Goal: Find specific page/section: Find specific page/section

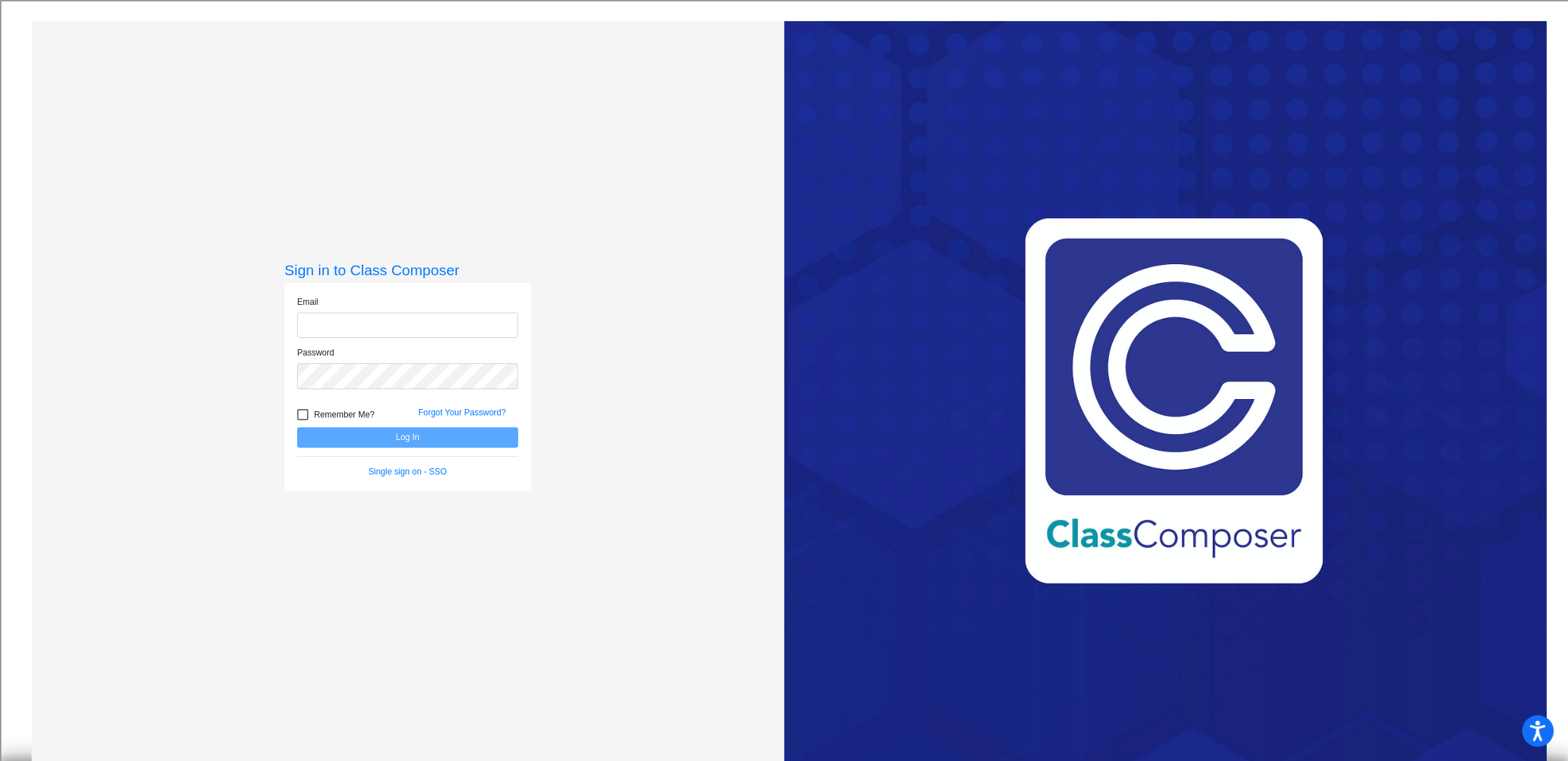
type input "[EMAIL_ADDRESS][DOMAIN_NAME]"
click at [403, 437] on button "Log In" at bounding box center [407, 437] width 221 height 21
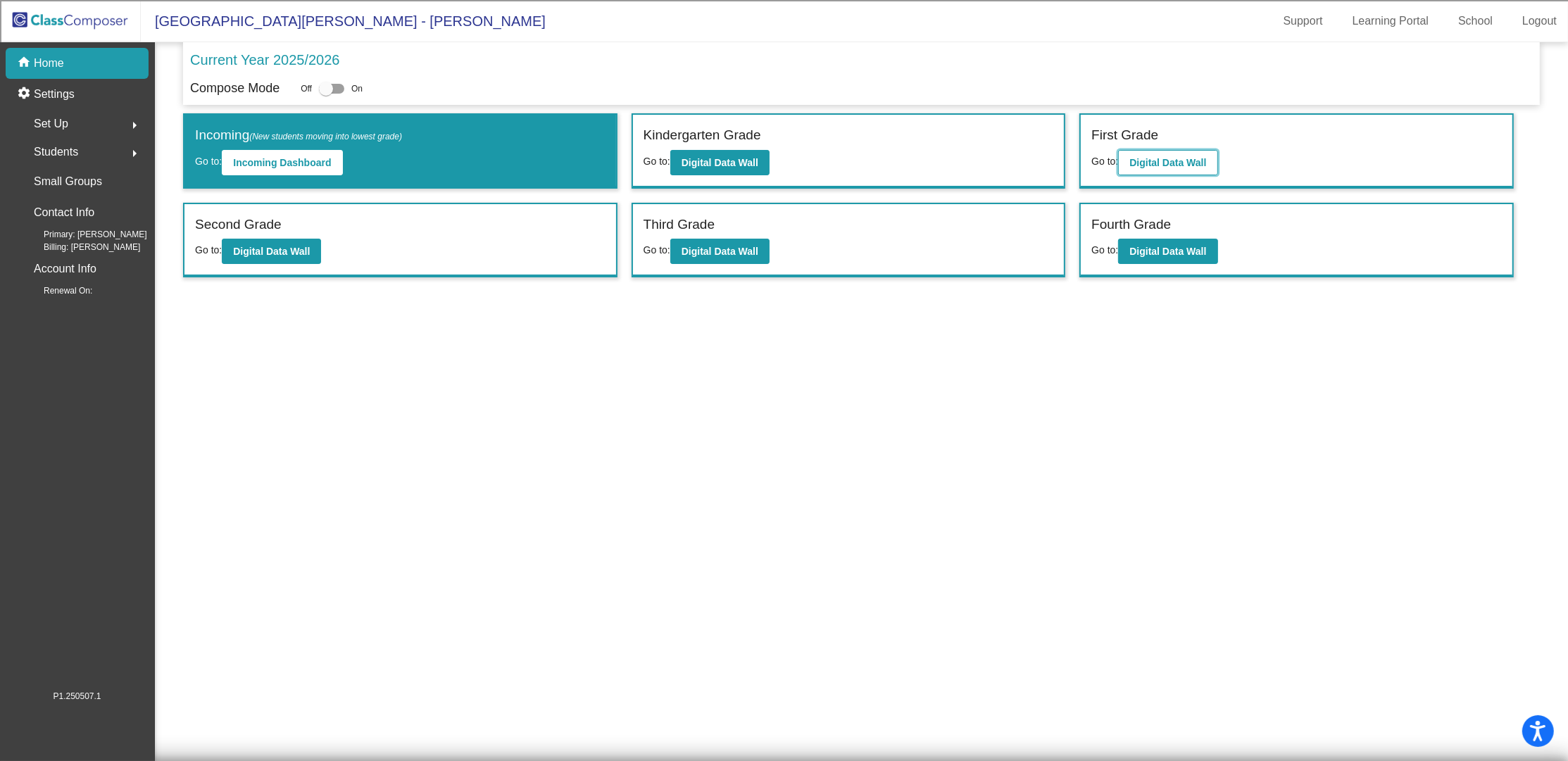
click at [1169, 155] on button "Digital Data Wall" at bounding box center [1168, 162] width 100 height 25
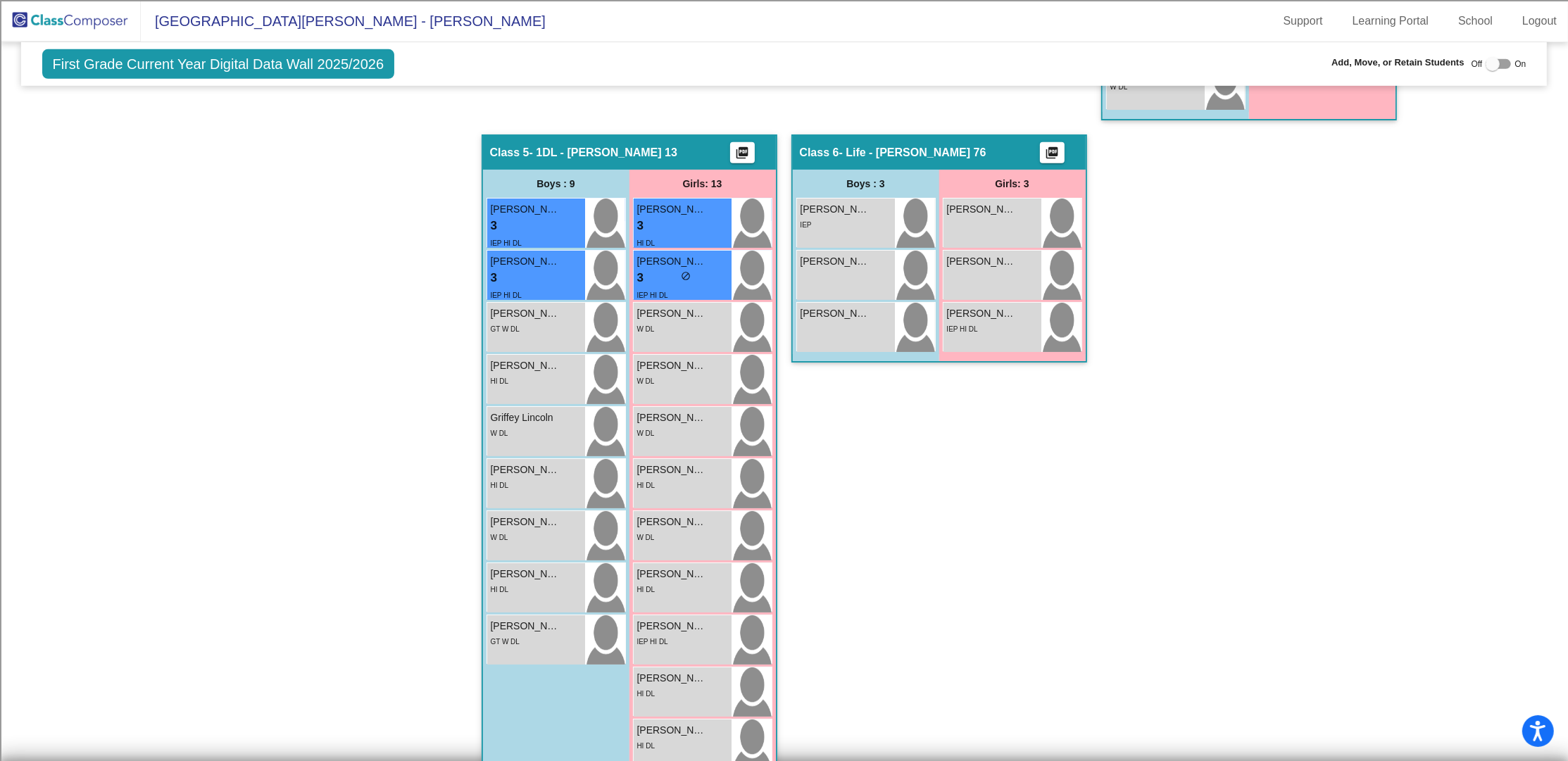
scroll to position [1126, 0]
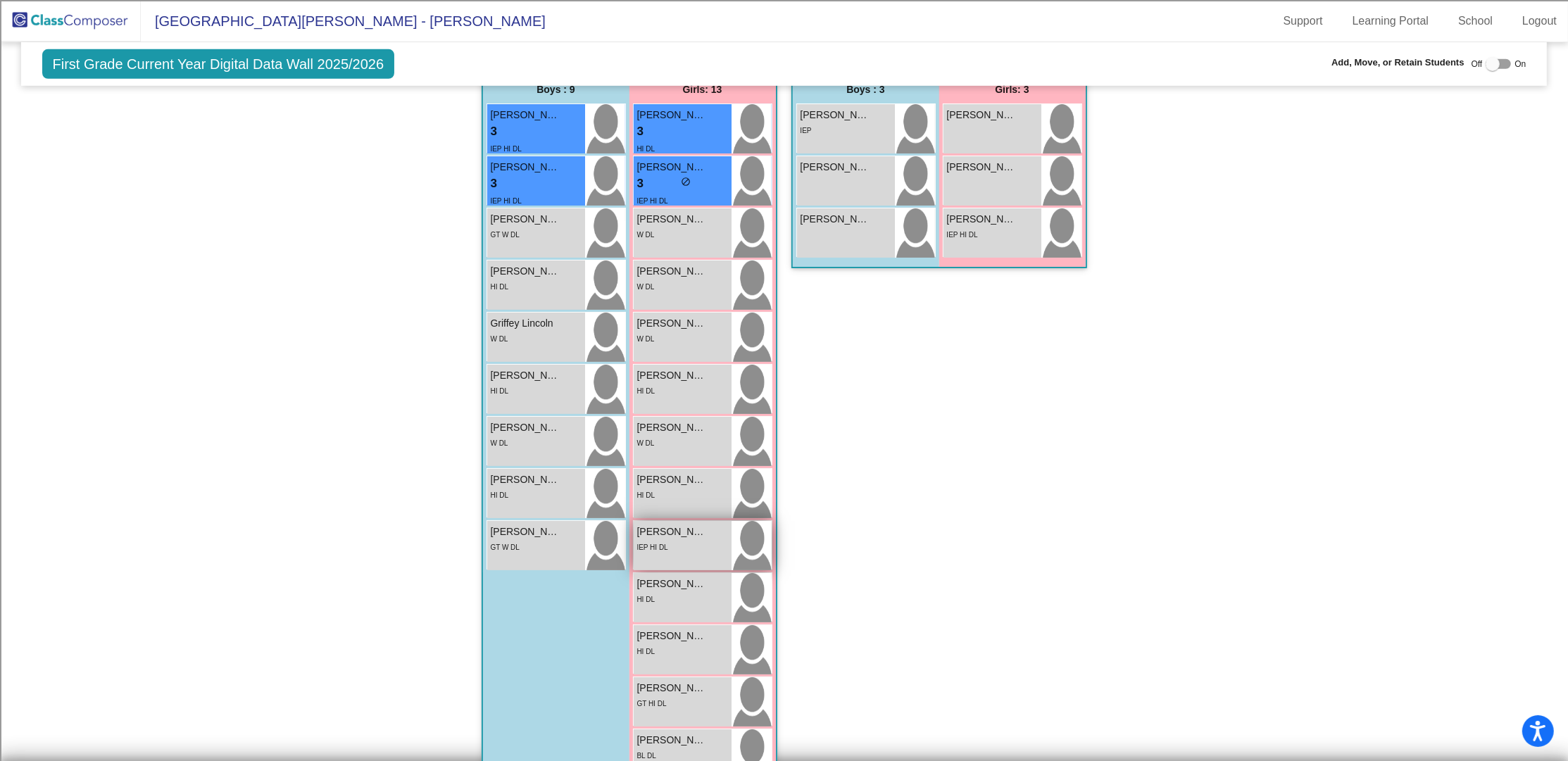
click at [674, 544] on div "IEP HI DL" at bounding box center [682, 546] width 91 height 15
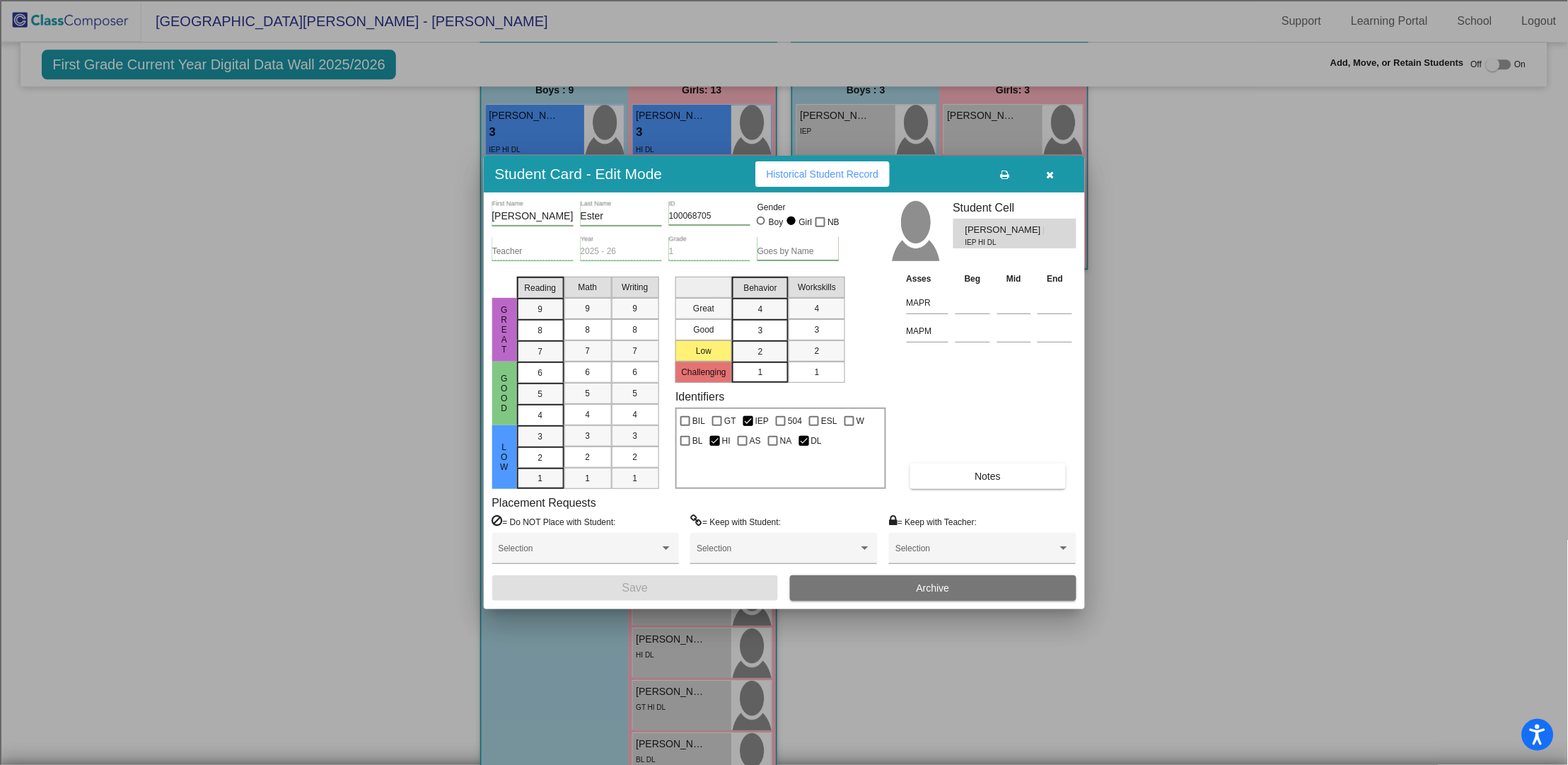
click at [304, 235] on div at bounding box center [784, 382] width 1568 height 765
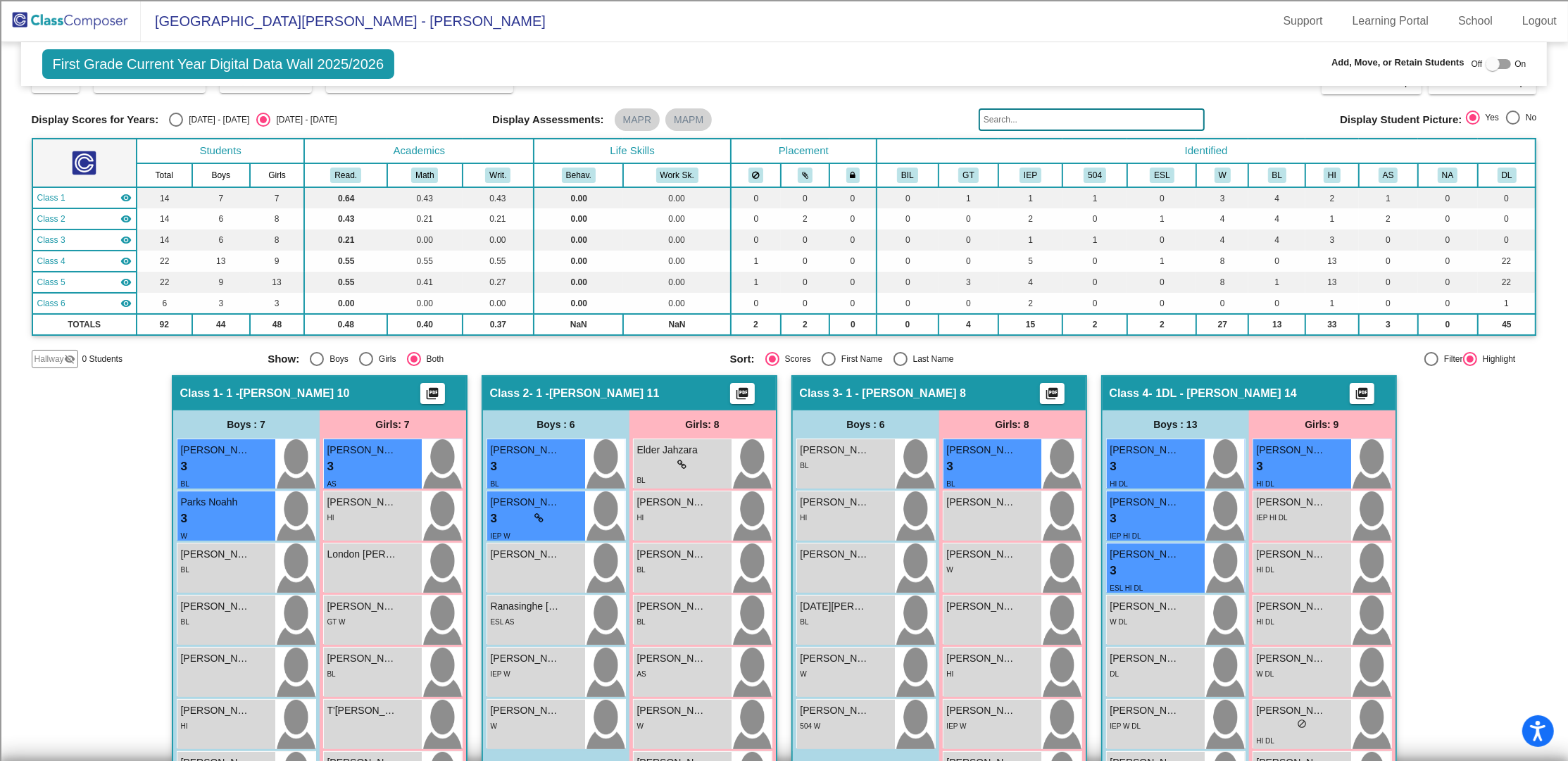
scroll to position [0, 0]
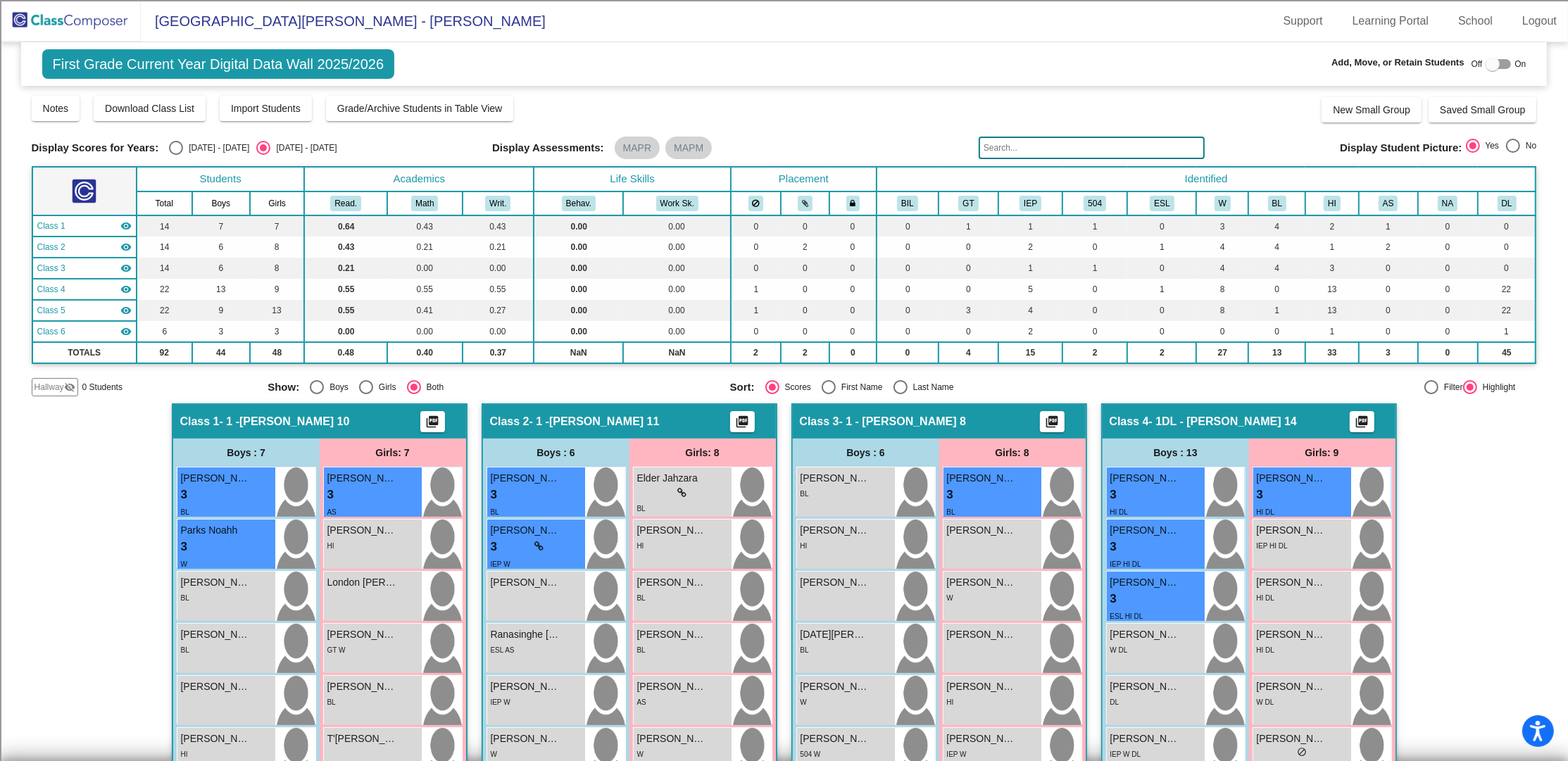
click at [1047, 150] on input "text" at bounding box center [1091, 147] width 226 height 22
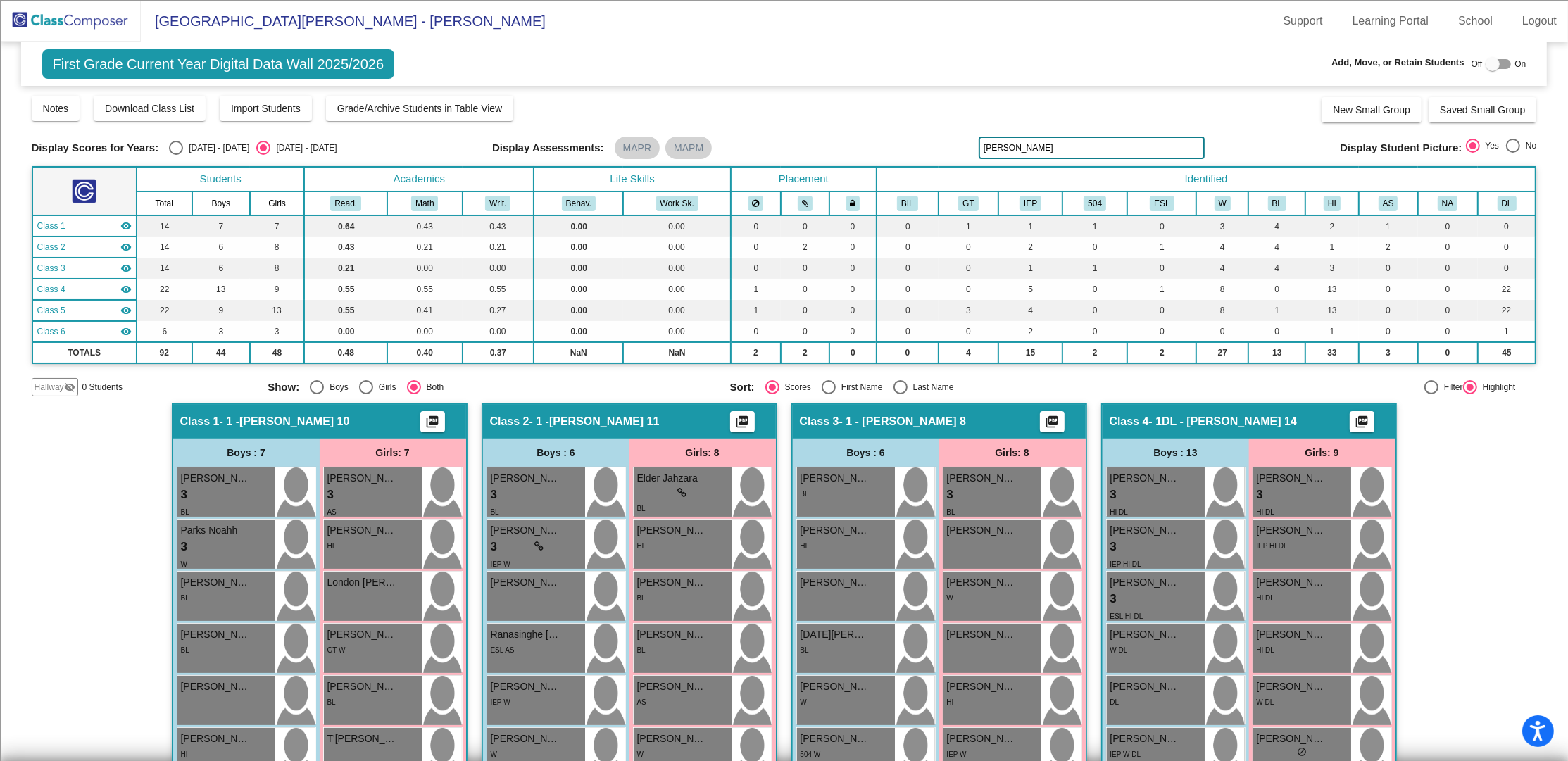
type input "[PERSON_NAME]"
click at [1020, 148] on input "[PERSON_NAME]" at bounding box center [1091, 147] width 226 height 22
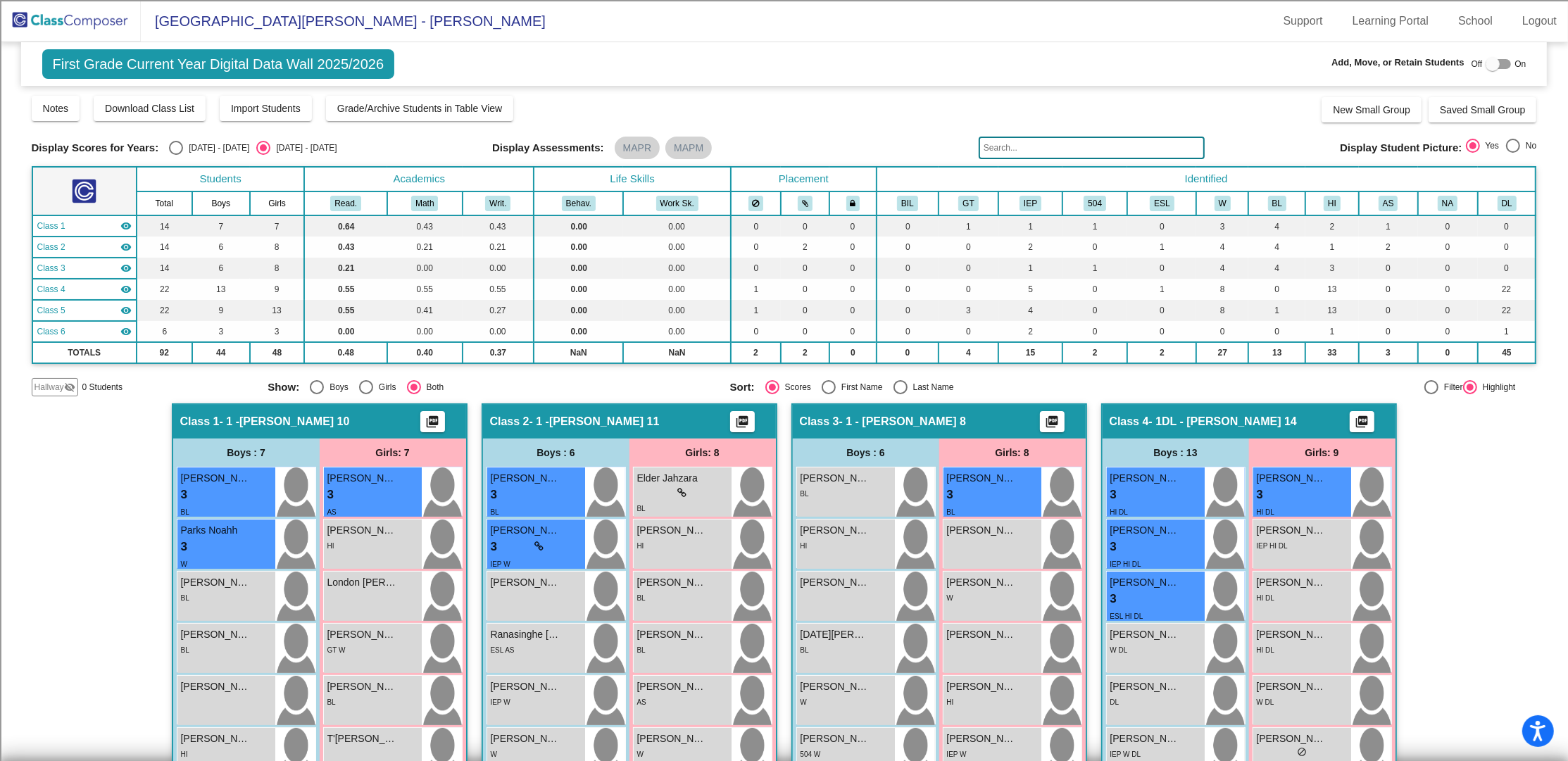
click at [1020, 148] on input "text" at bounding box center [1091, 147] width 226 height 22
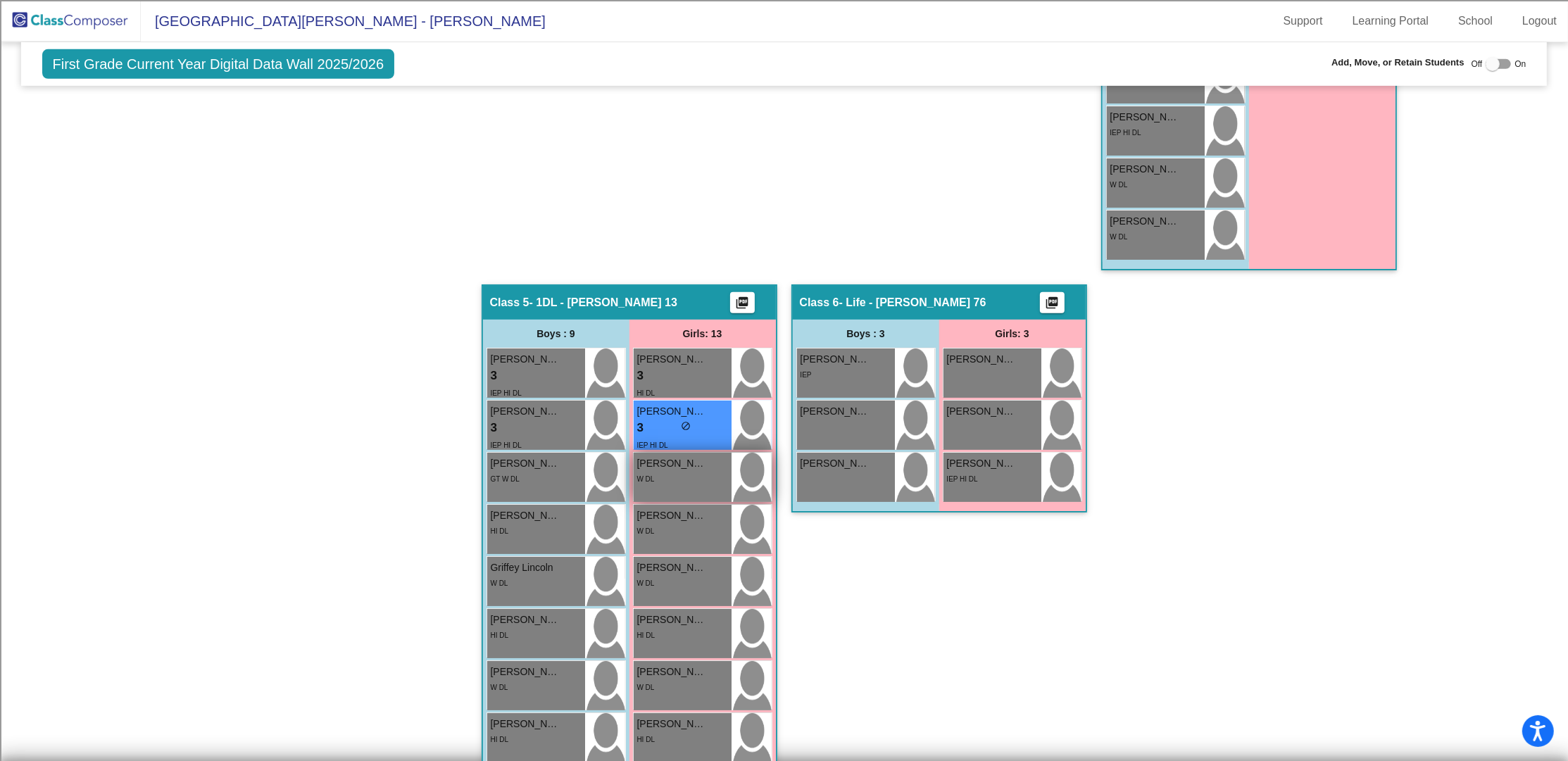
scroll to position [975, 0]
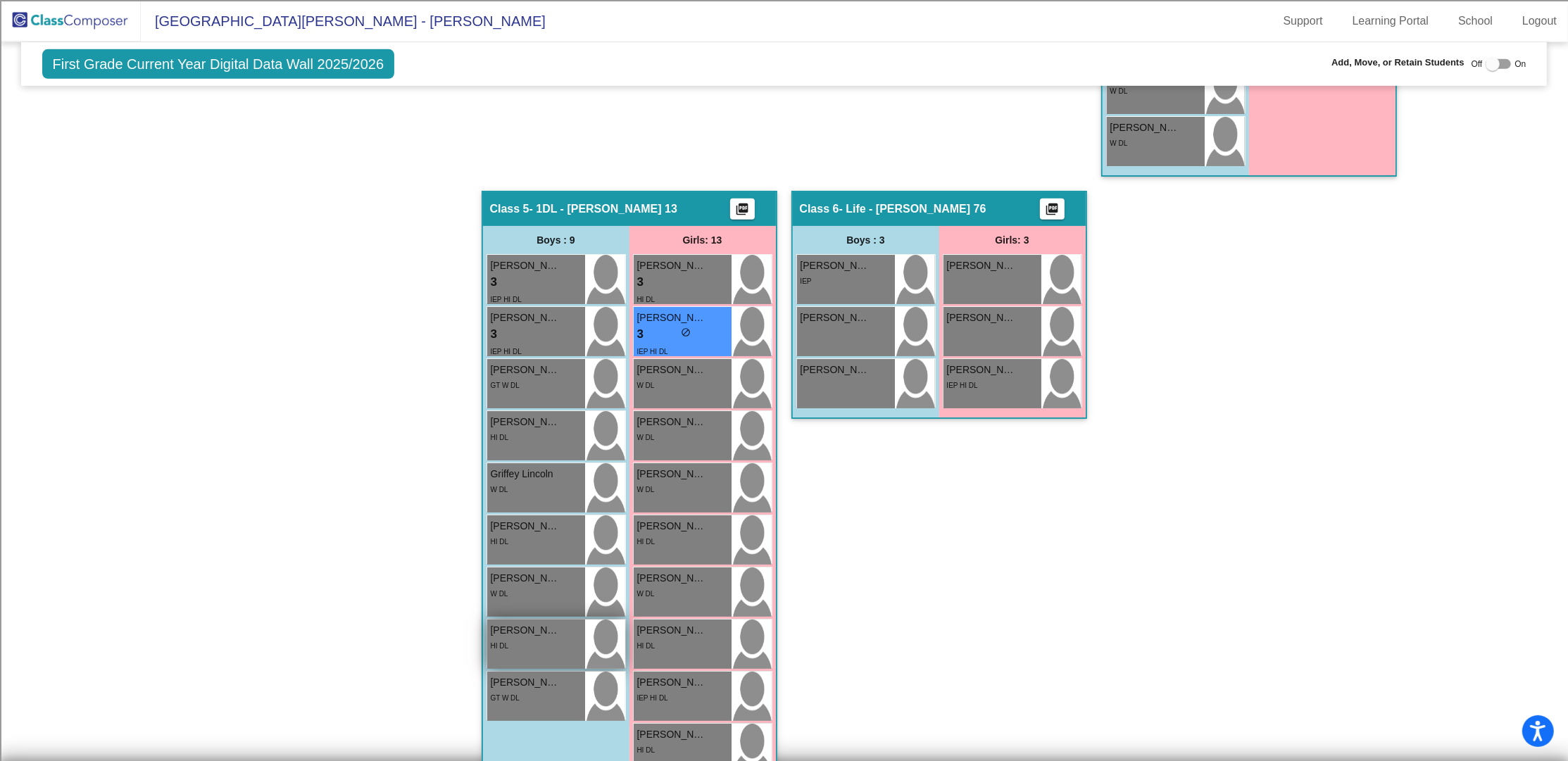
type input "isaula"
click at [556, 639] on div "HI DL" at bounding box center [536, 645] width 91 height 15
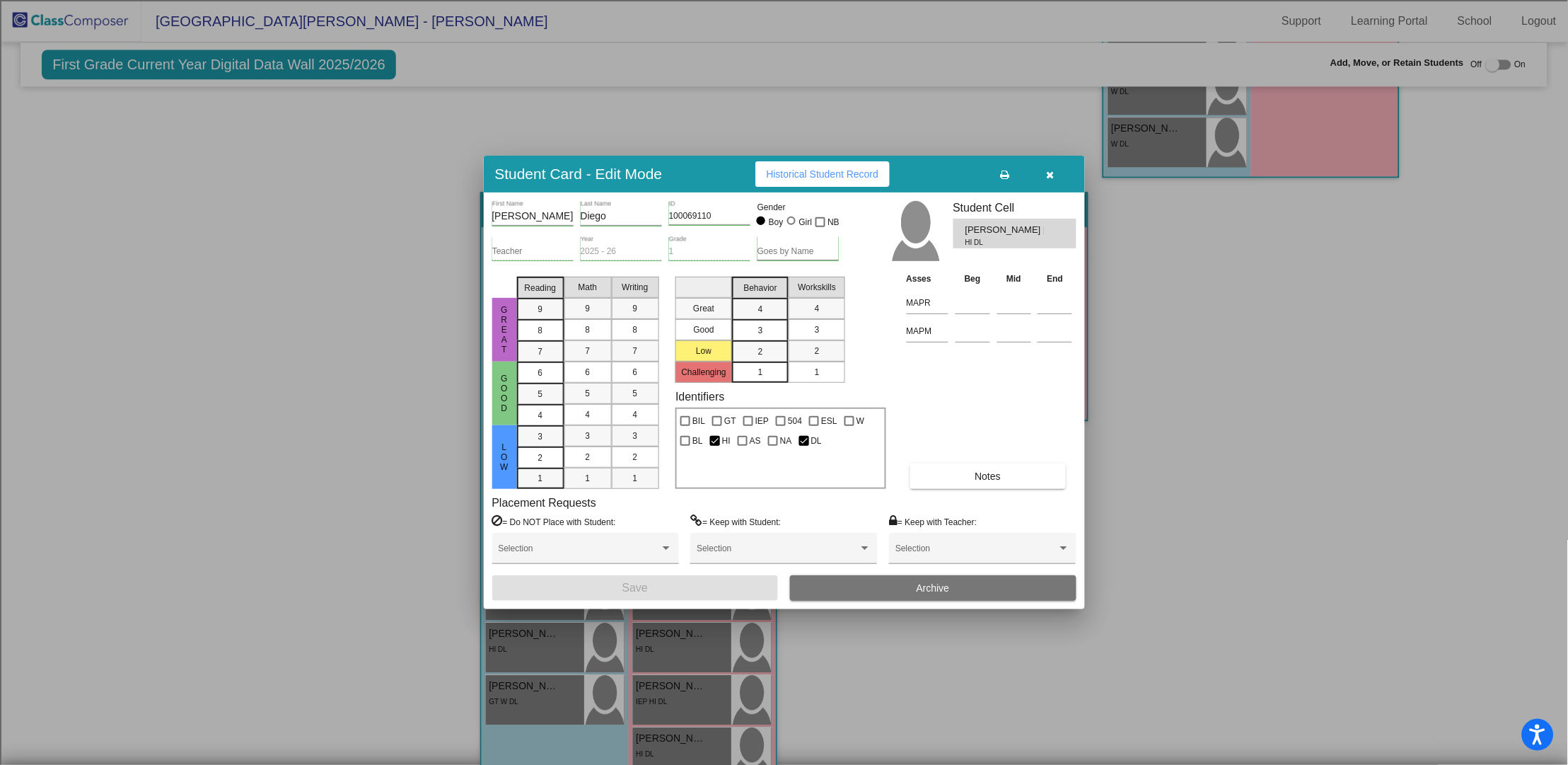
click at [1053, 174] on icon "button" at bounding box center [1051, 175] width 8 height 10
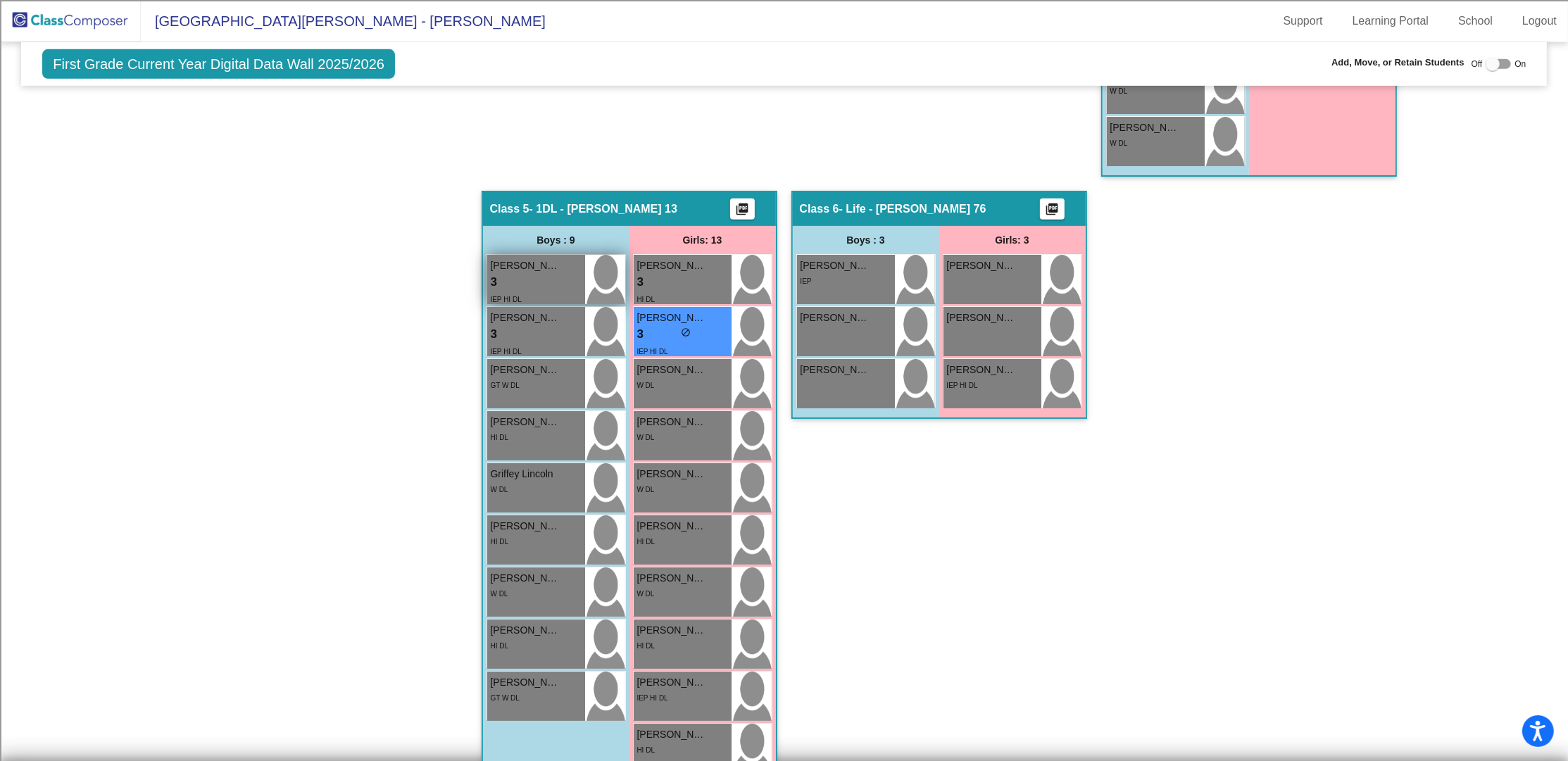
click at [552, 276] on div "3 lock do_not_disturb_alt" at bounding box center [536, 283] width 91 height 18
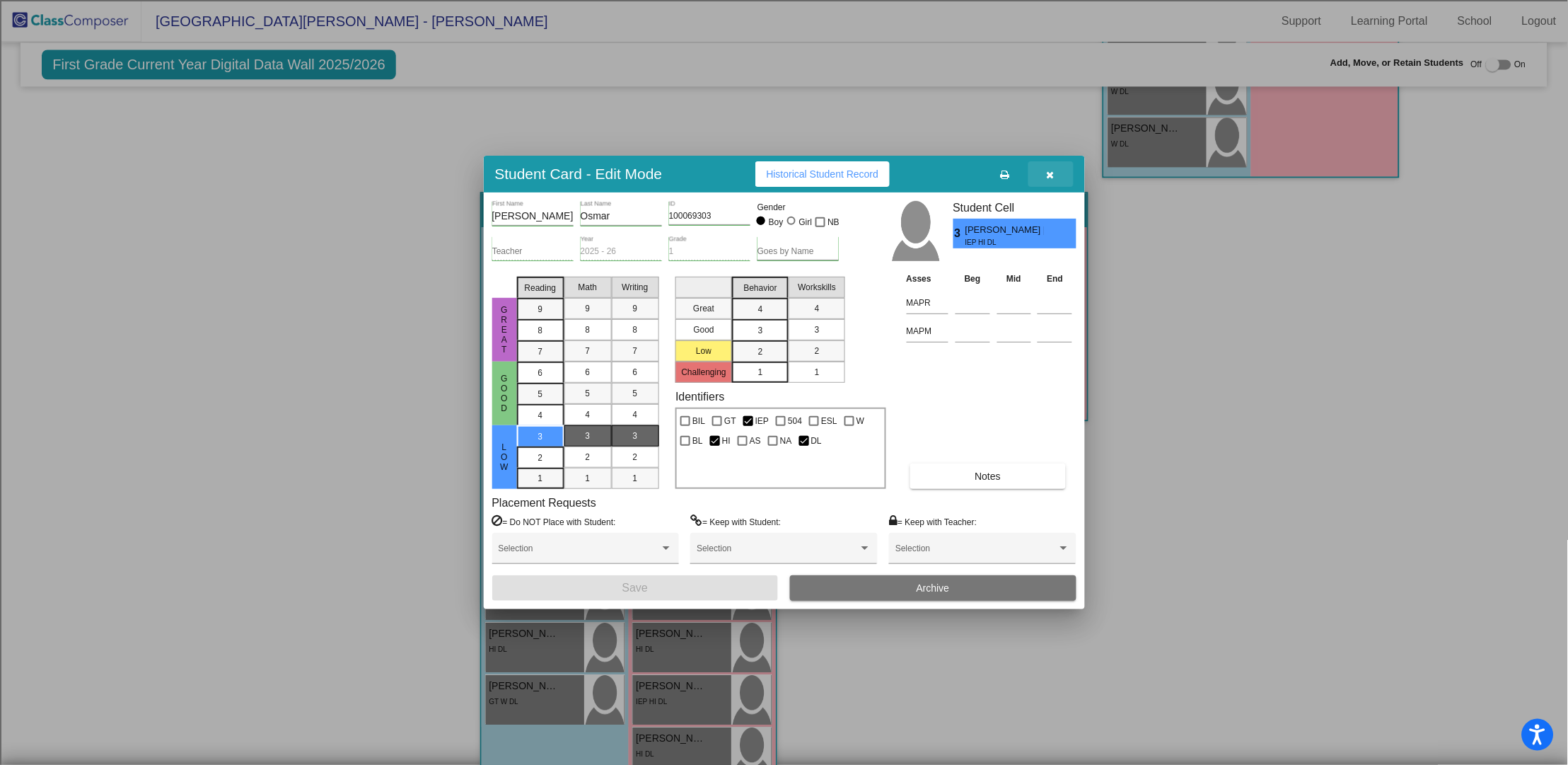
click at [1056, 173] on button "button" at bounding box center [1051, 174] width 45 height 25
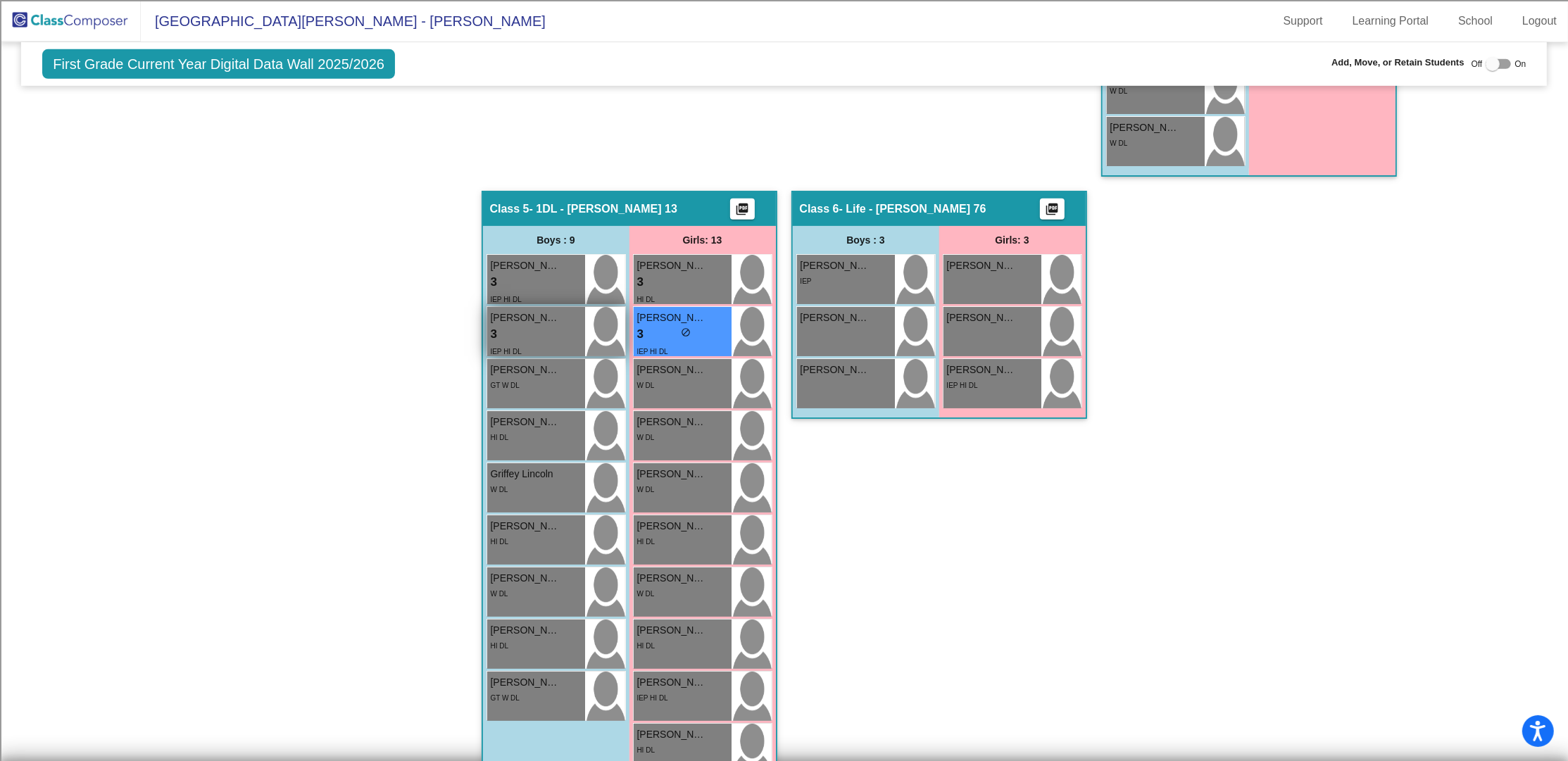
click at [507, 325] on div "3 lock do_not_disturb_alt" at bounding box center [536, 335] width 91 height 18
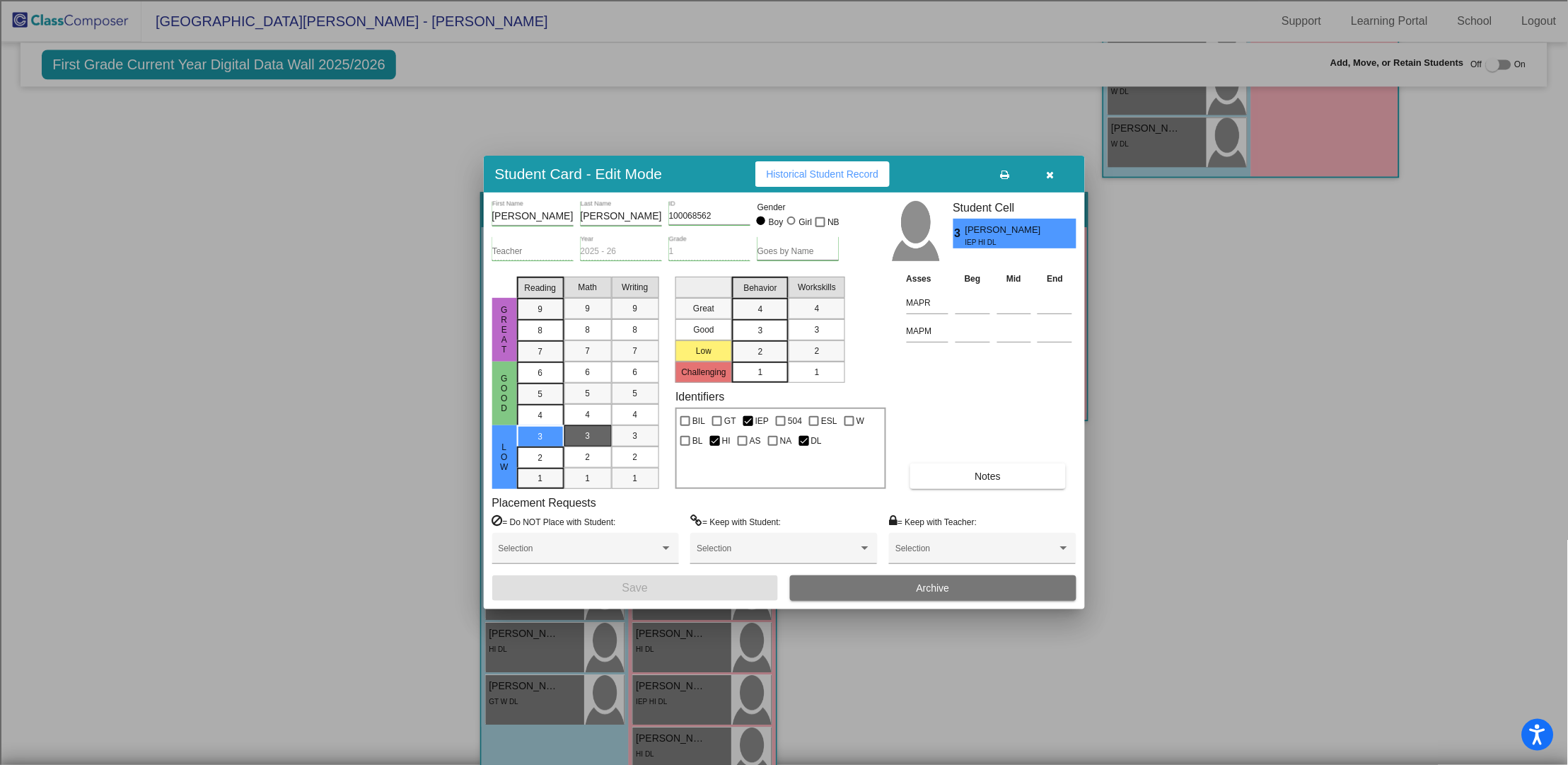
click at [1056, 179] on button "button" at bounding box center [1051, 174] width 45 height 25
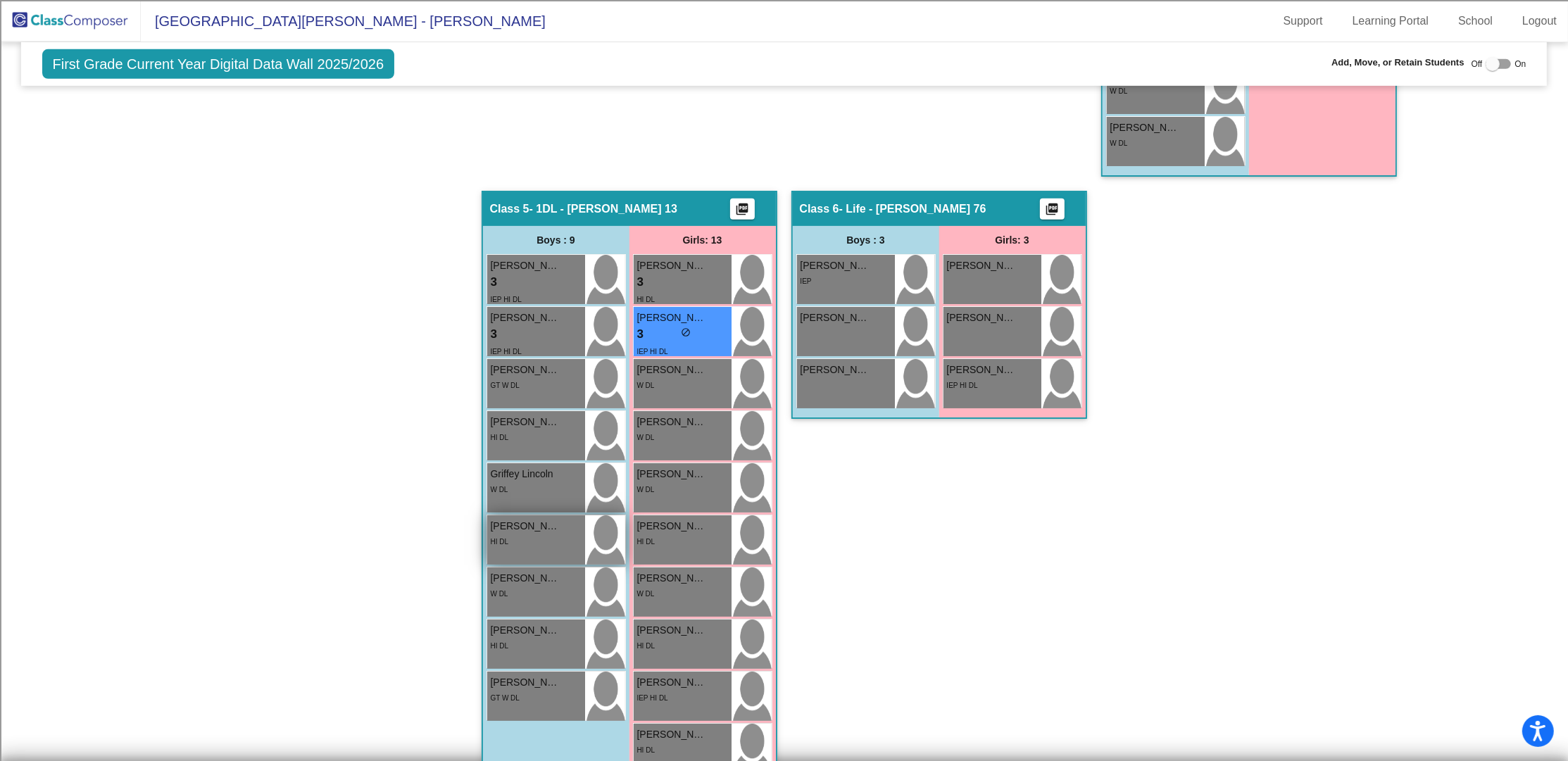
click at [541, 541] on div "HI DL" at bounding box center [536, 541] width 91 height 15
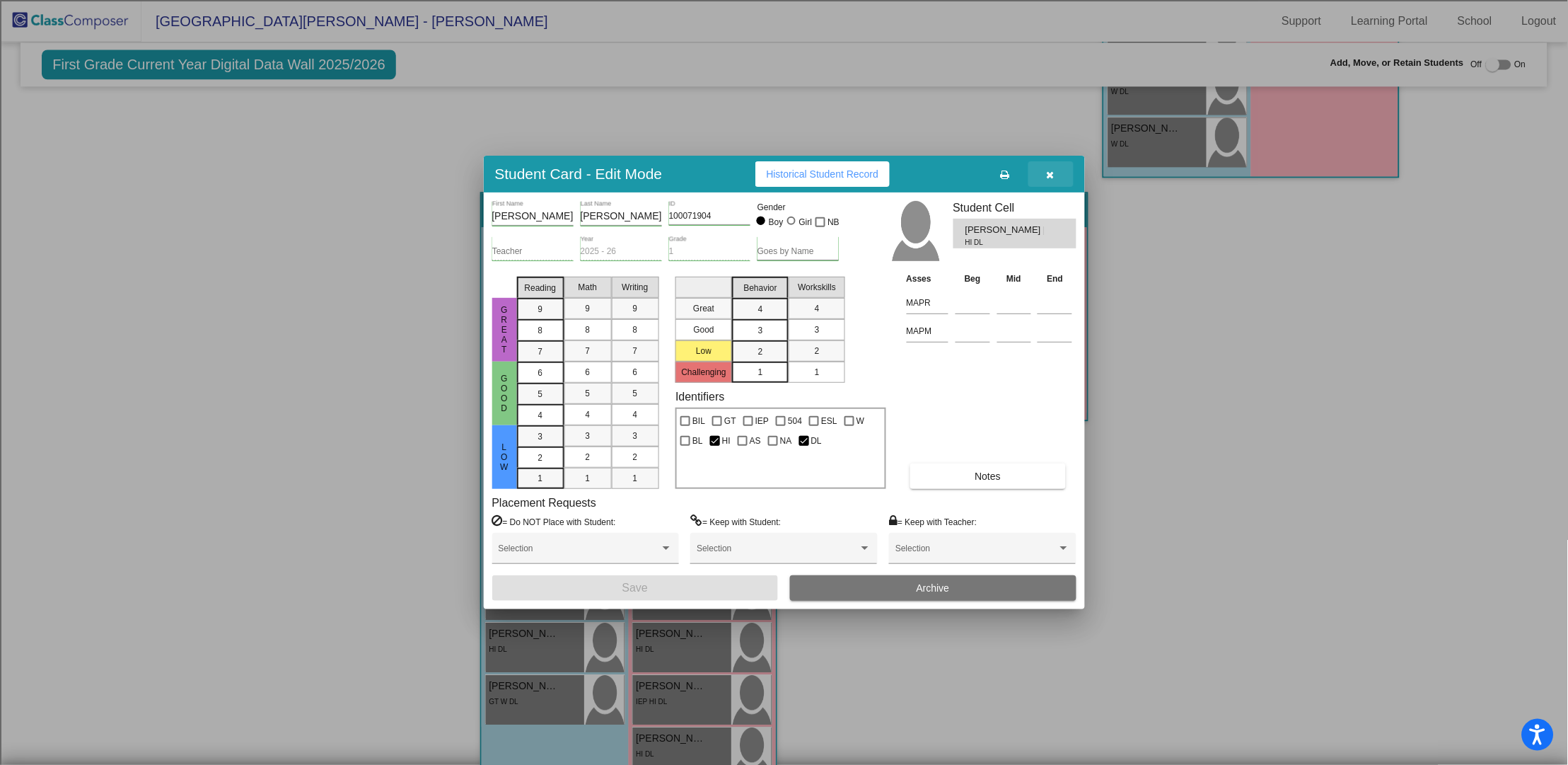
click at [1052, 176] on icon "button" at bounding box center [1051, 175] width 8 height 10
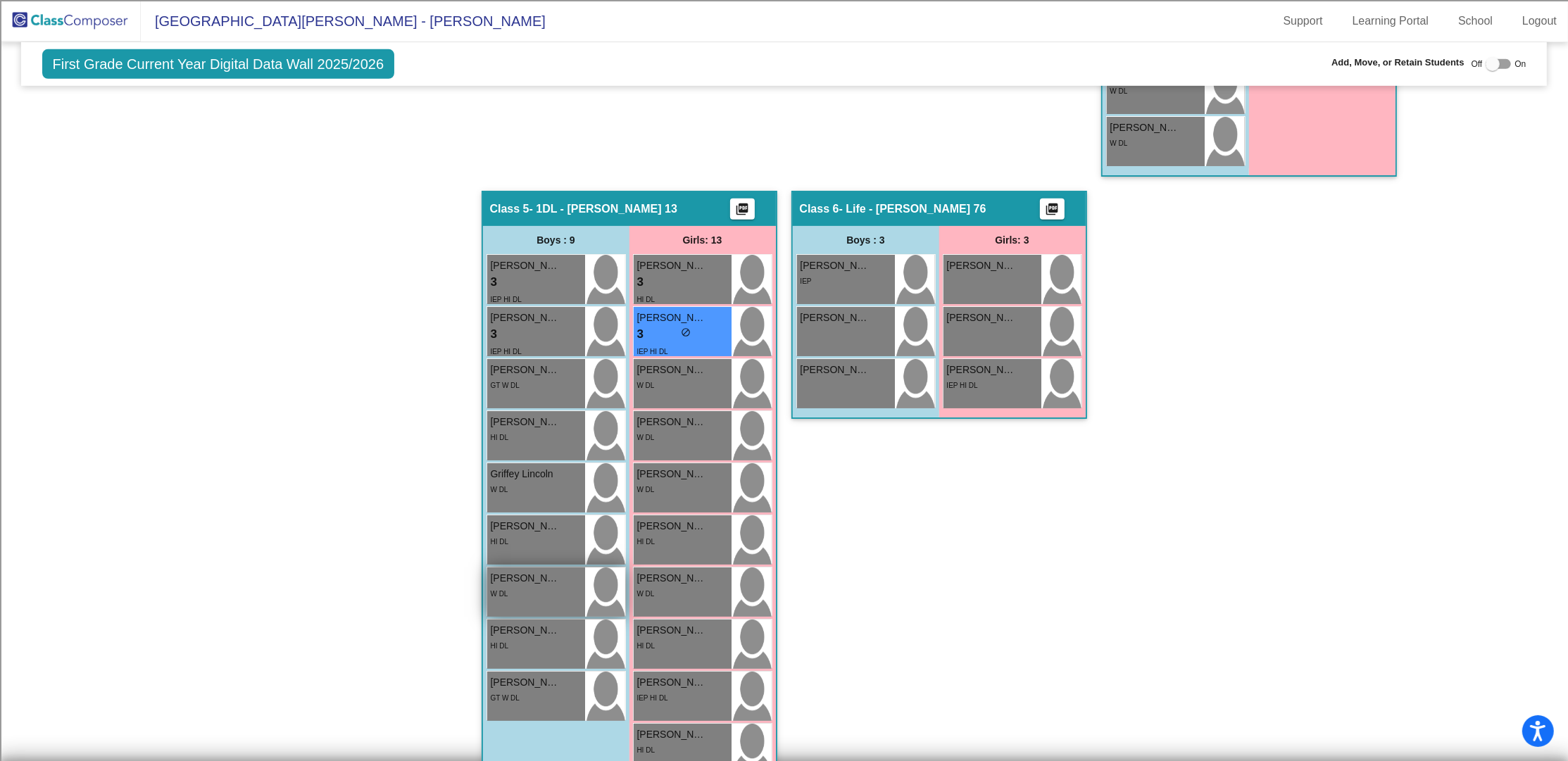
click at [502, 592] on span "W DL" at bounding box center [499, 593] width 18 height 8
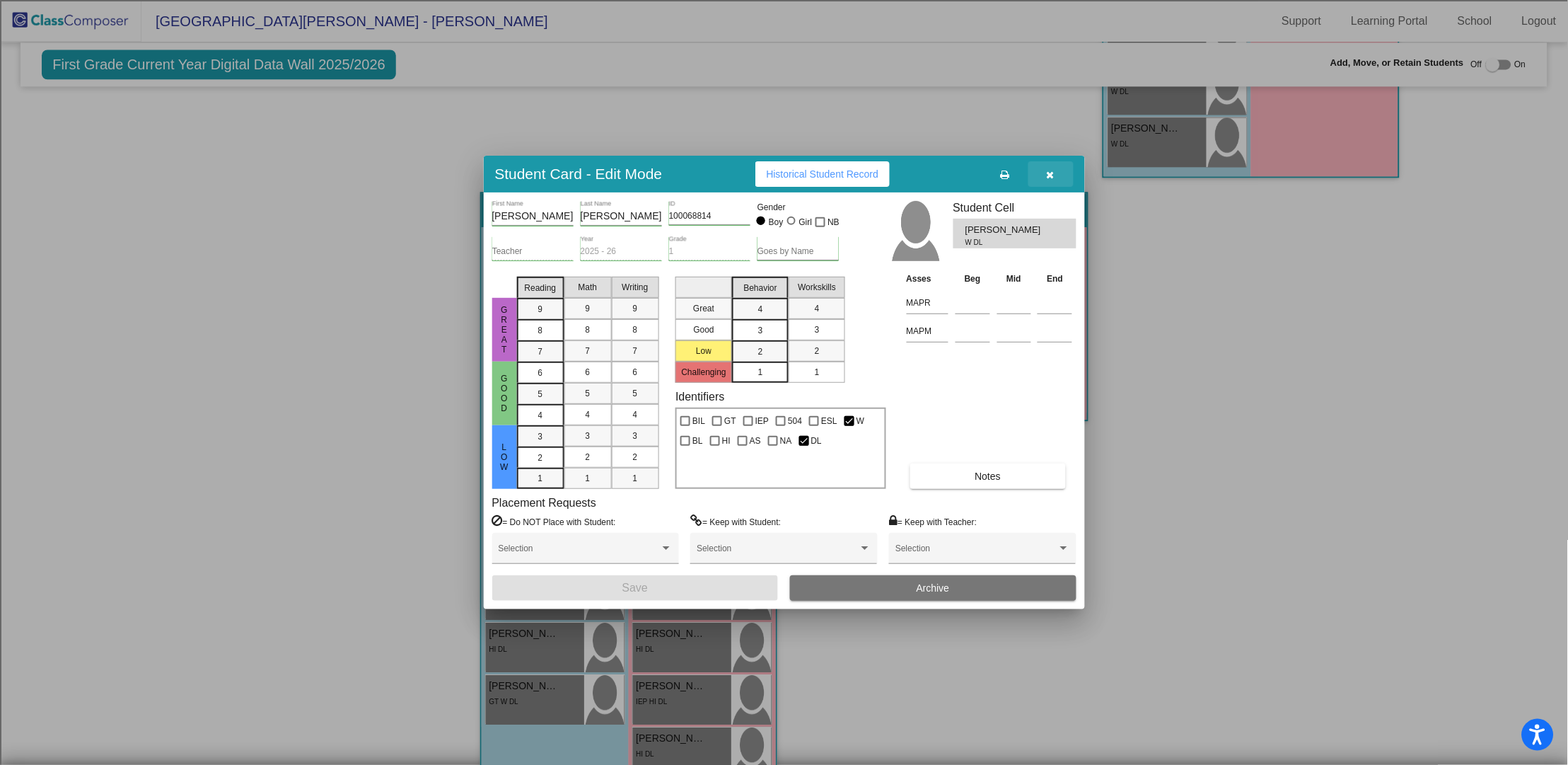
click at [1061, 173] on button "button" at bounding box center [1051, 174] width 45 height 25
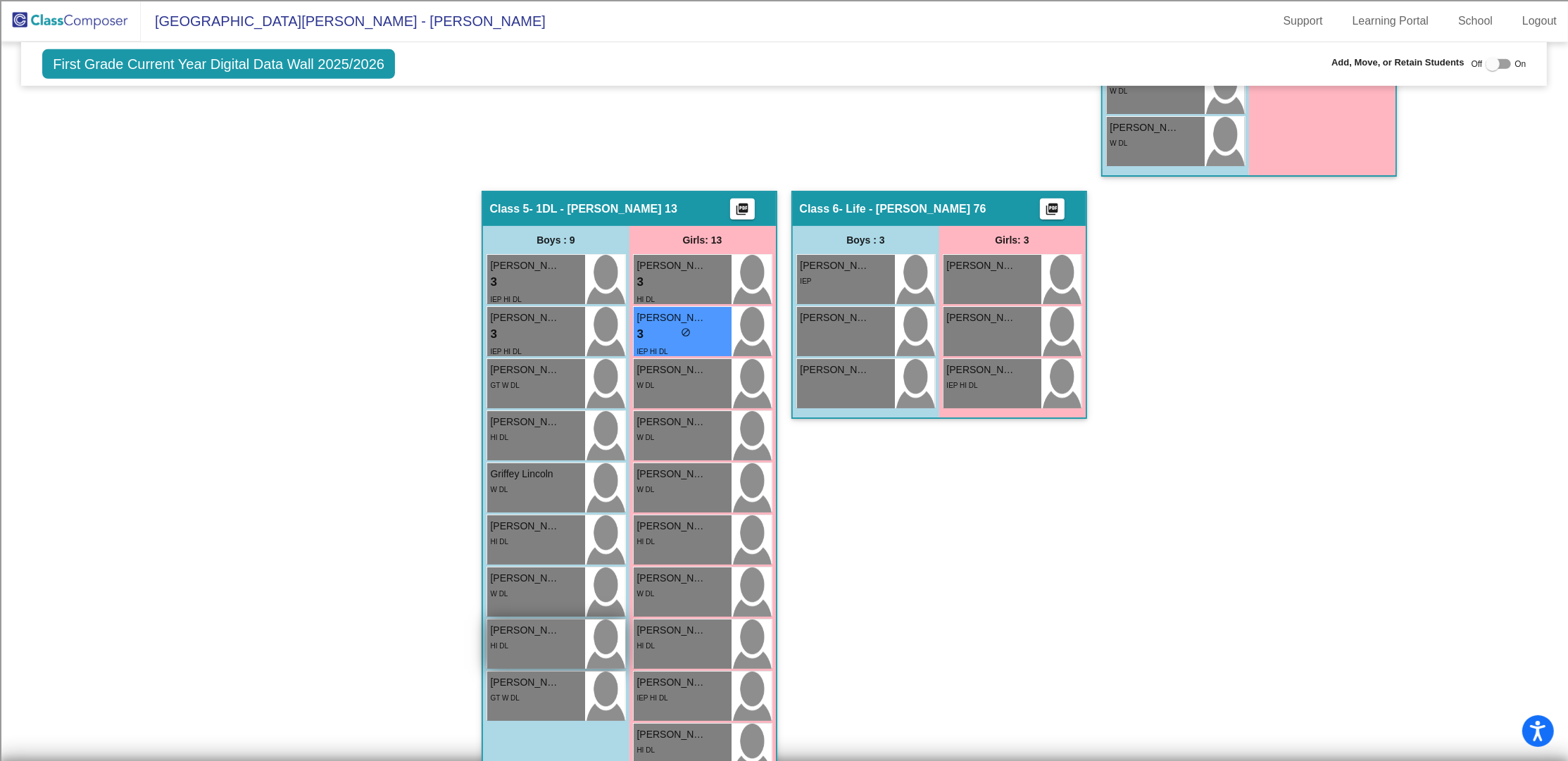
click at [559, 656] on div "[PERSON_NAME] [PERSON_NAME] lock do_not_disturb_alt HI DL" at bounding box center [536, 644] width 98 height 49
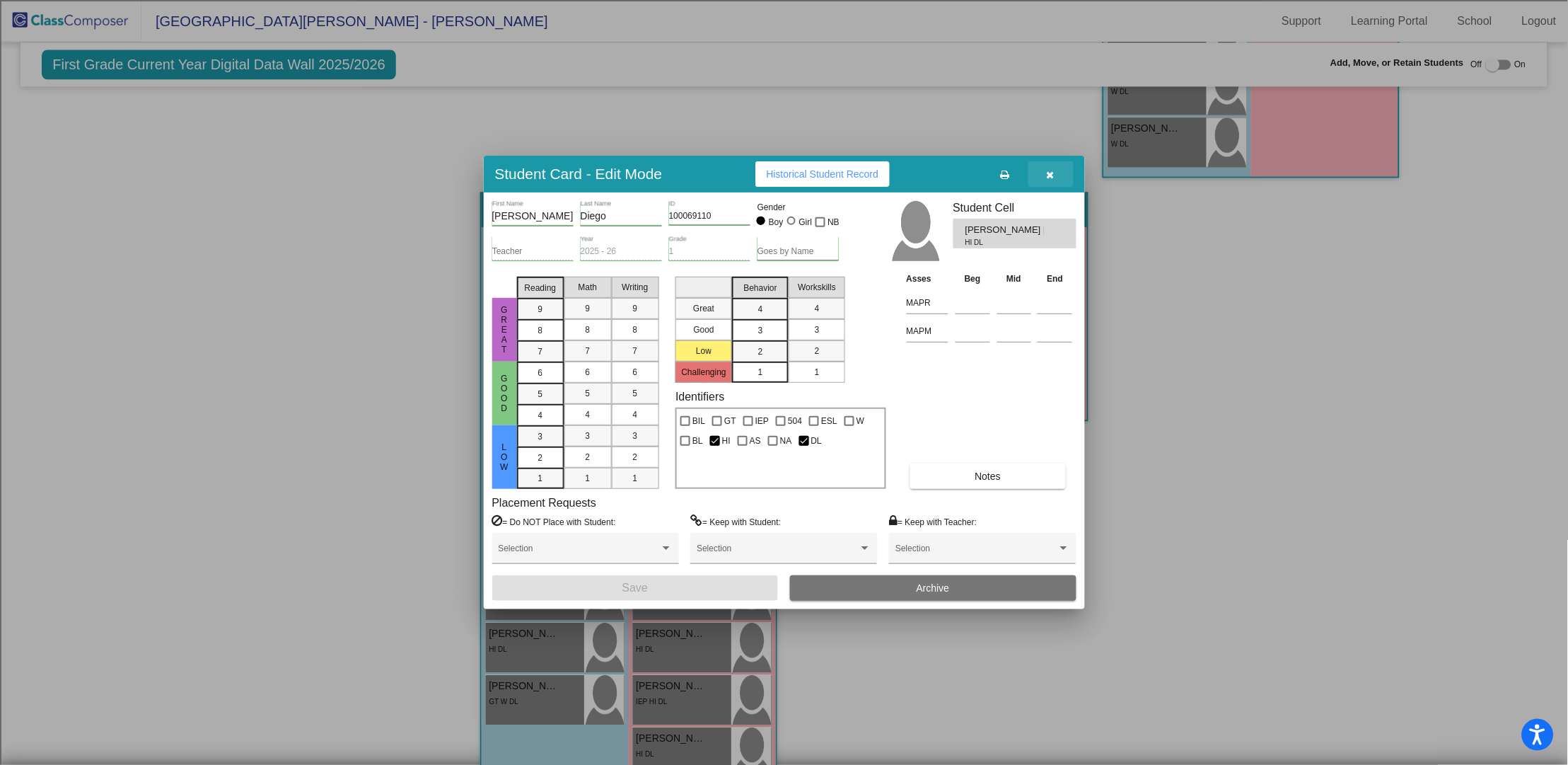
click at [1050, 172] on icon "button" at bounding box center [1051, 175] width 8 height 10
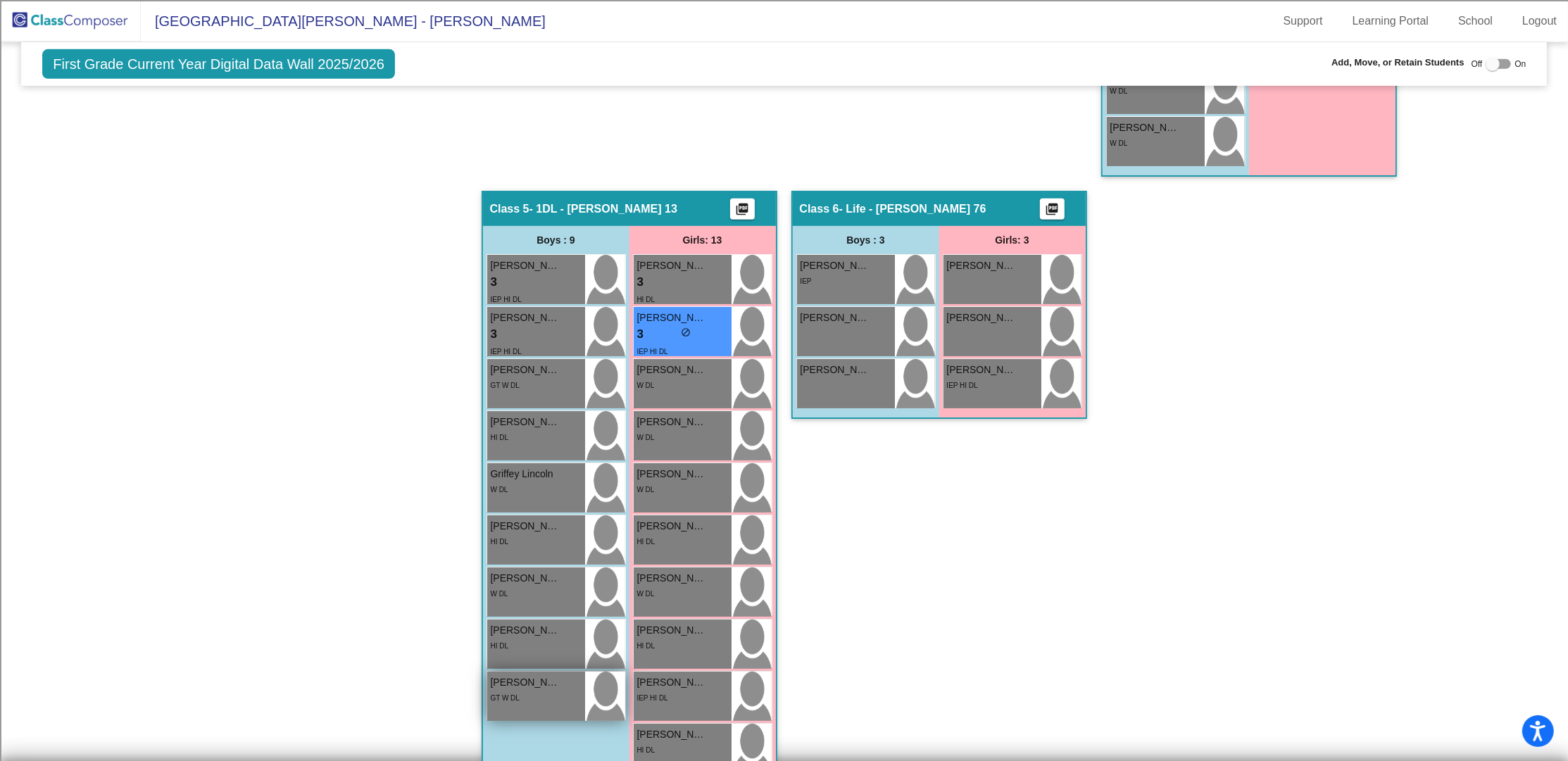
click at [531, 690] on div "GT W DL" at bounding box center [536, 697] width 91 height 15
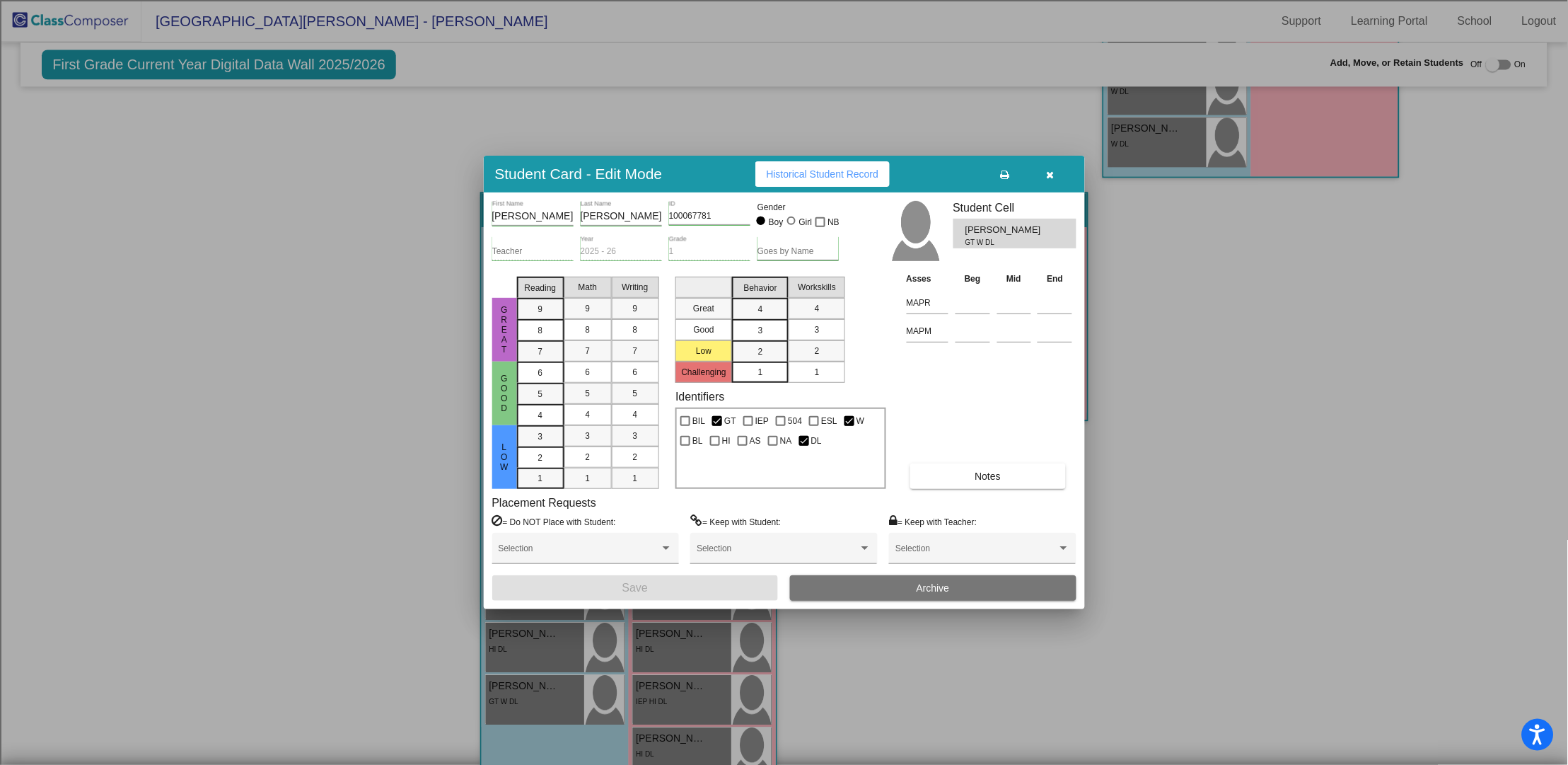
click at [1049, 173] on icon "button" at bounding box center [1051, 175] width 8 height 10
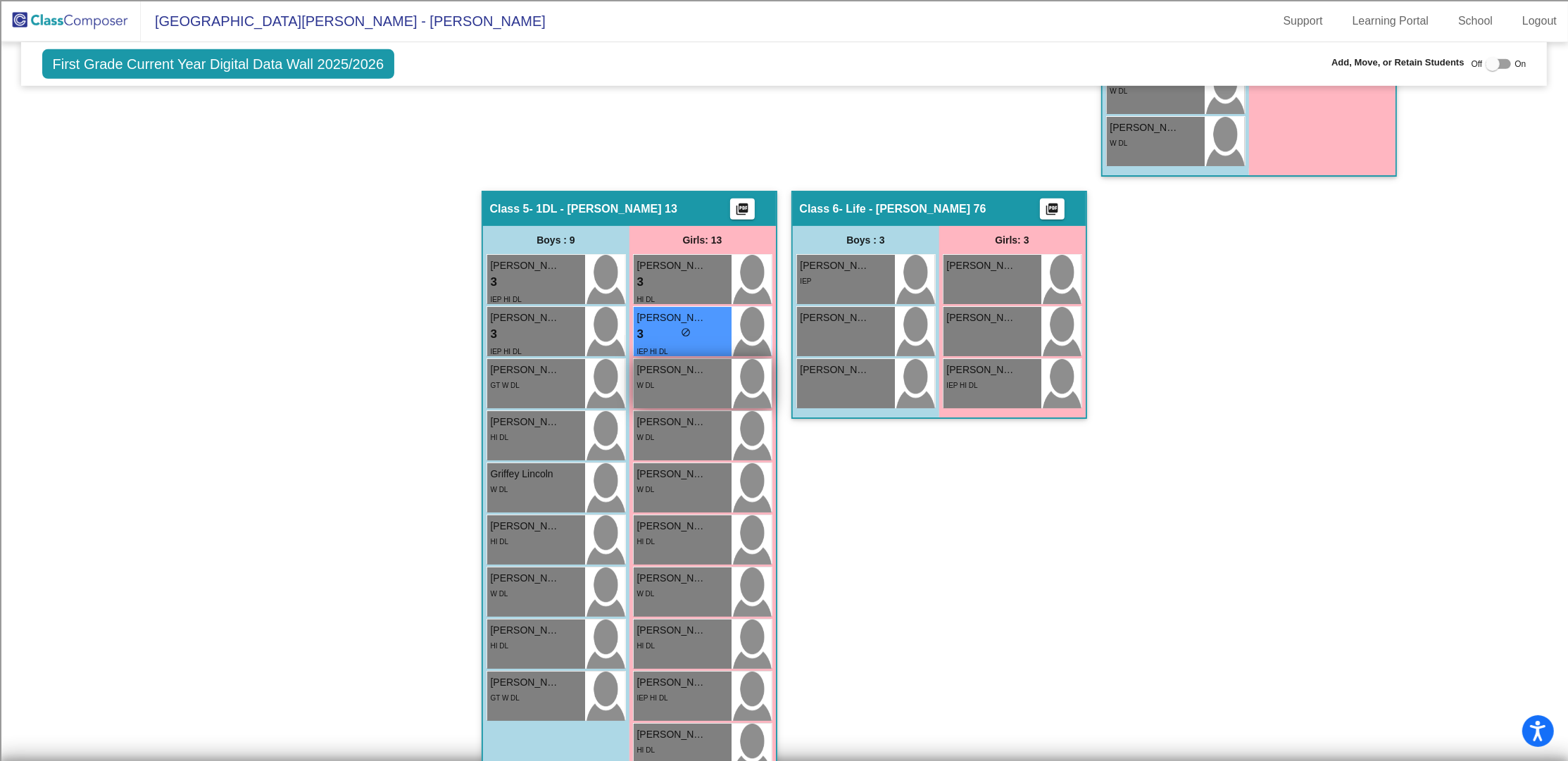
click at [713, 377] on div "W DL" at bounding box center [682, 384] width 91 height 15
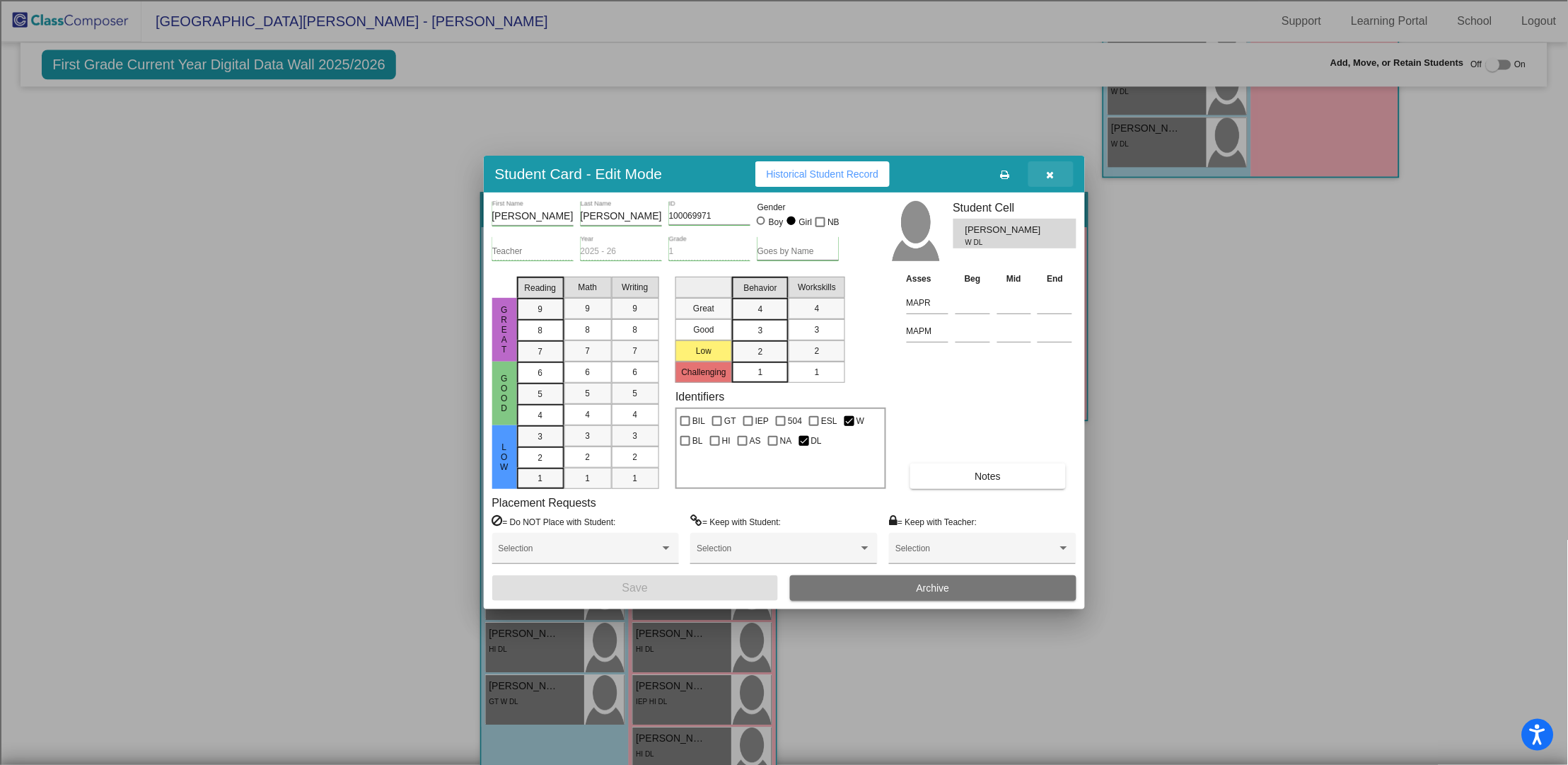
click at [1064, 175] on button "button" at bounding box center [1051, 174] width 45 height 25
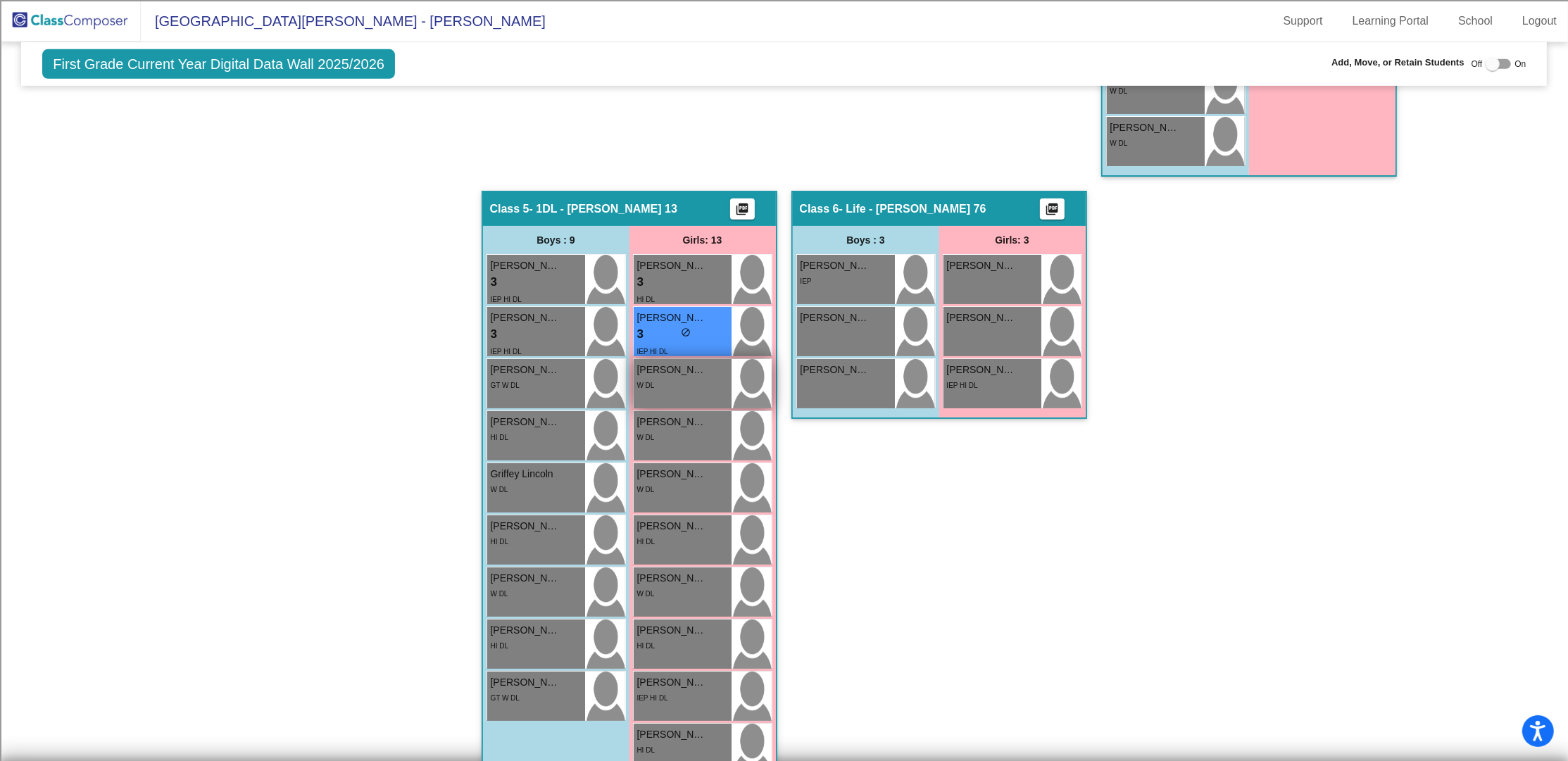
click at [692, 381] on div "W DL" at bounding box center [682, 384] width 91 height 15
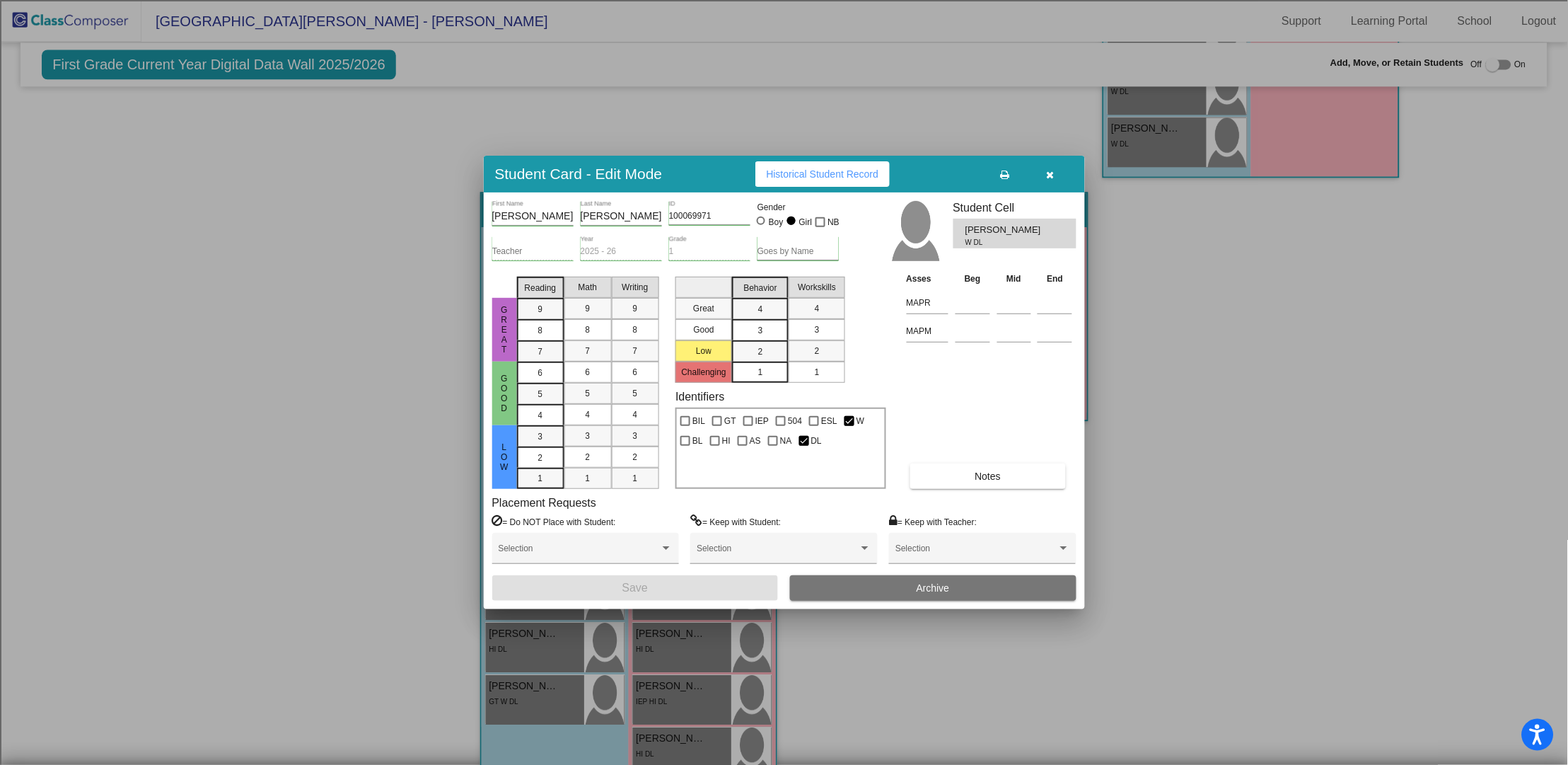
click at [1053, 173] on icon "button" at bounding box center [1051, 175] width 8 height 10
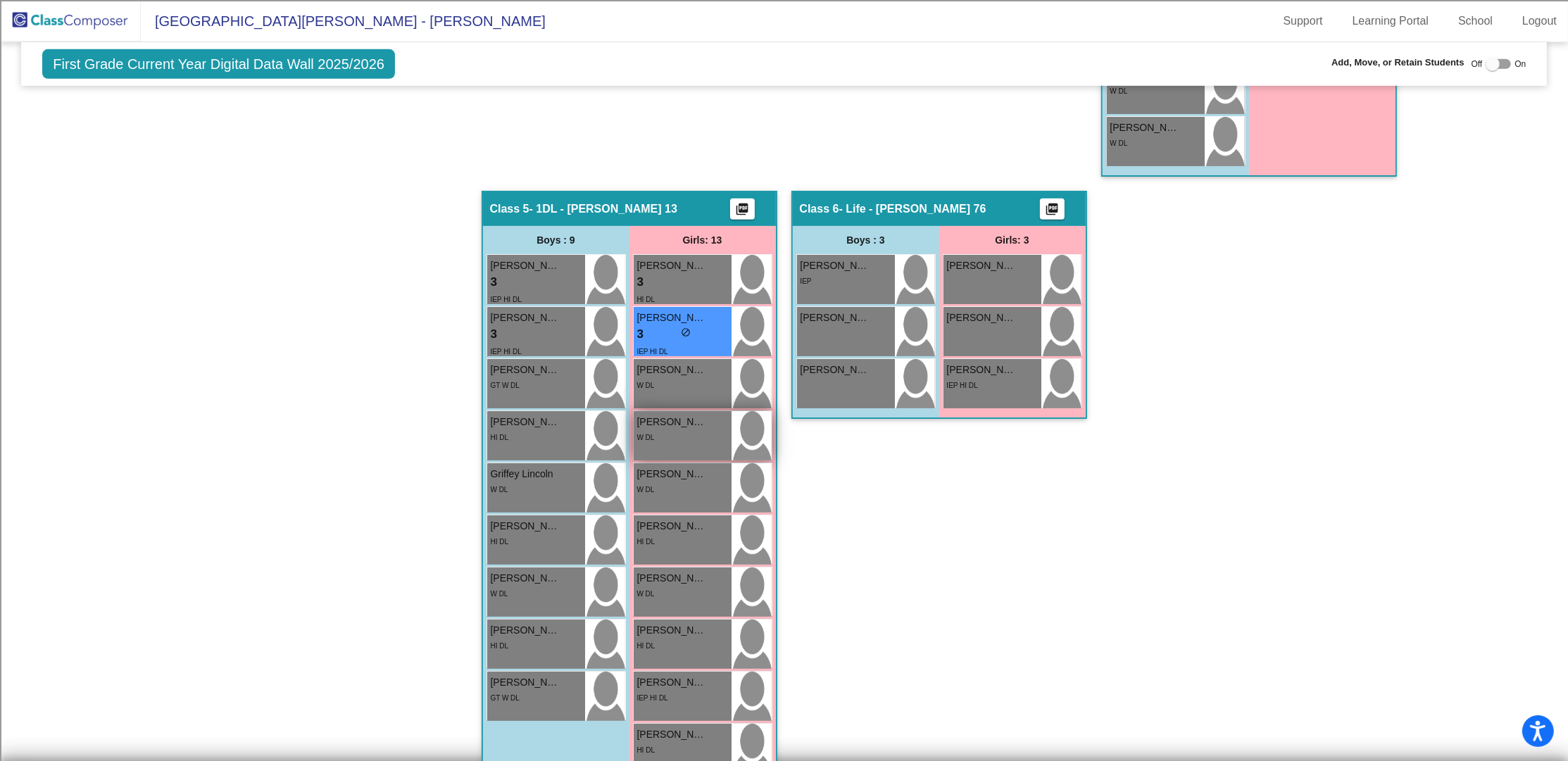
click at [667, 433] on div "W DL" at bounding box center [682, 436] width 91 height 15
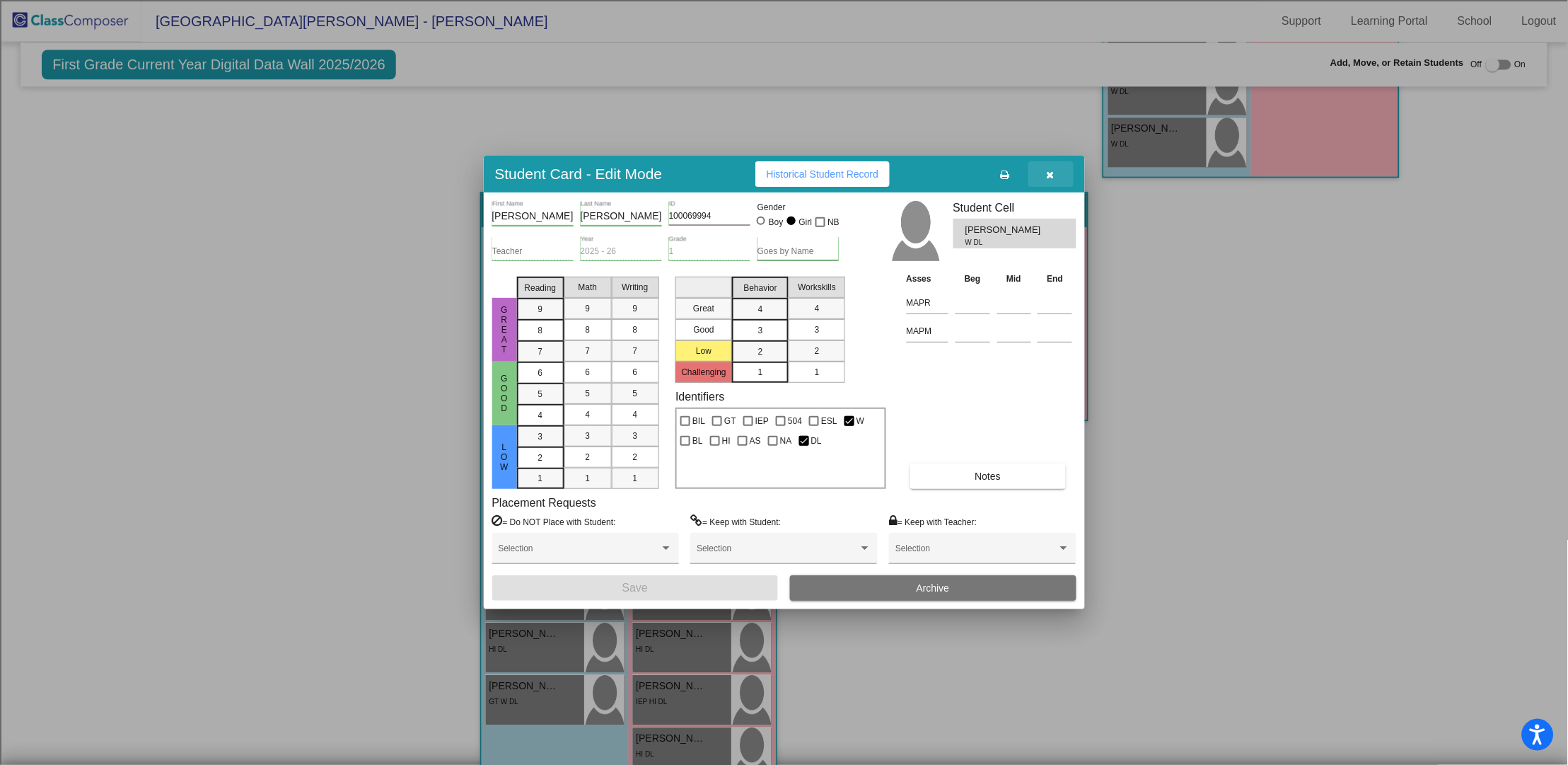
click at [1055, 169] on button "button" at bounding box center [1051, 174] width 45 height 25
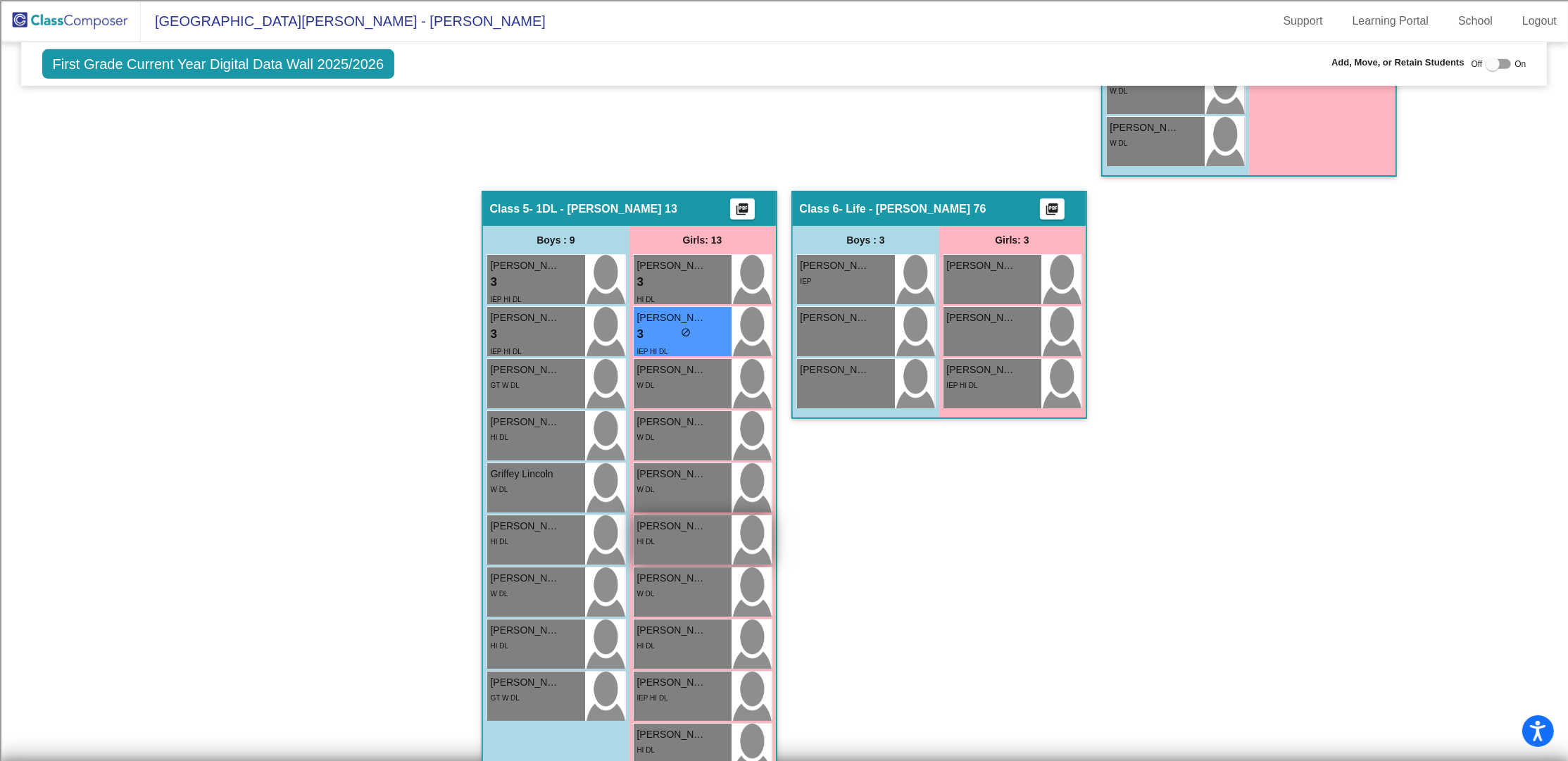
scroll to position [1164, 0]
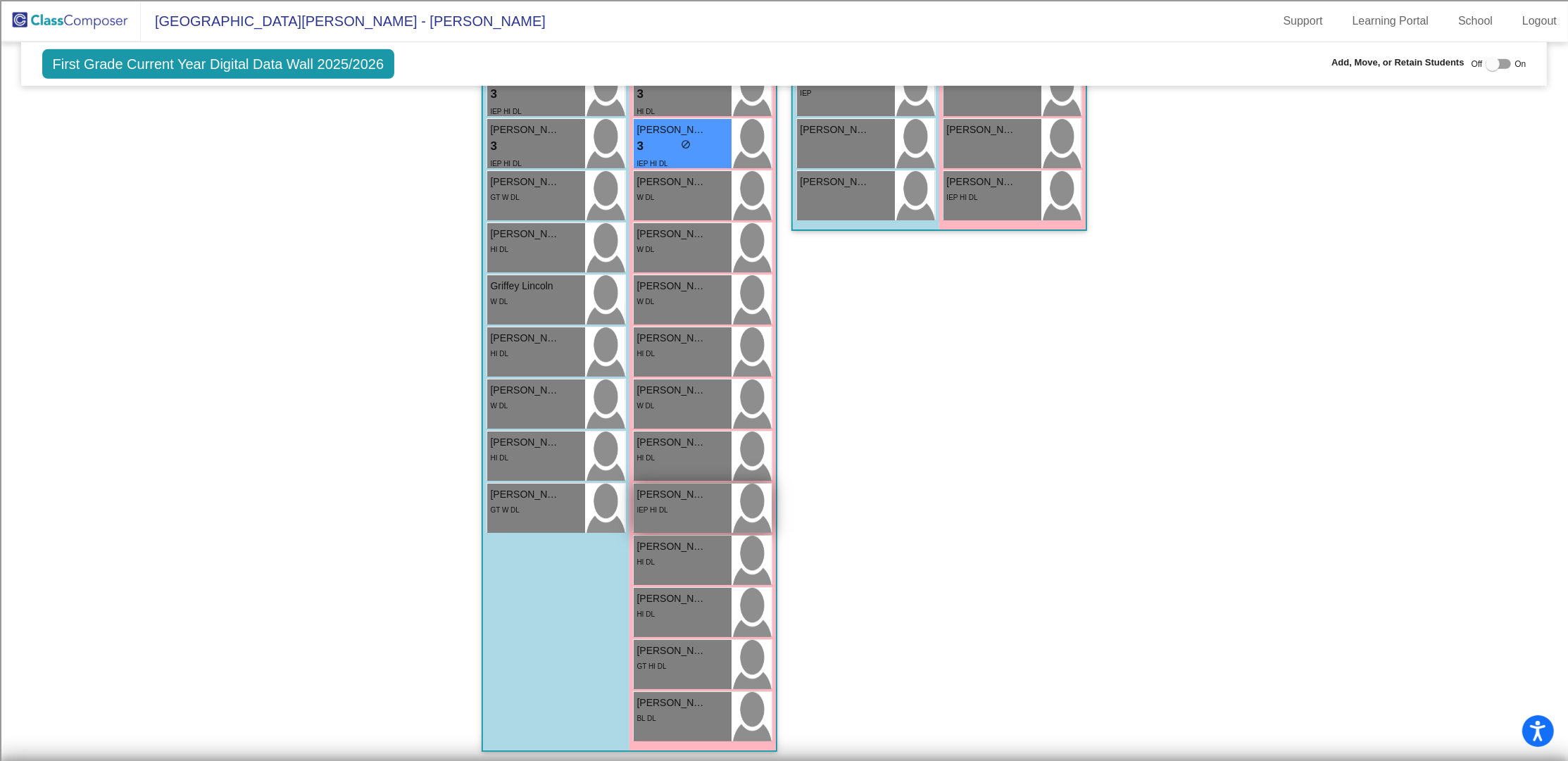
click at [684, 508] on div "IEP HI DL" at bounding box center [682, 509] width 91 height 15
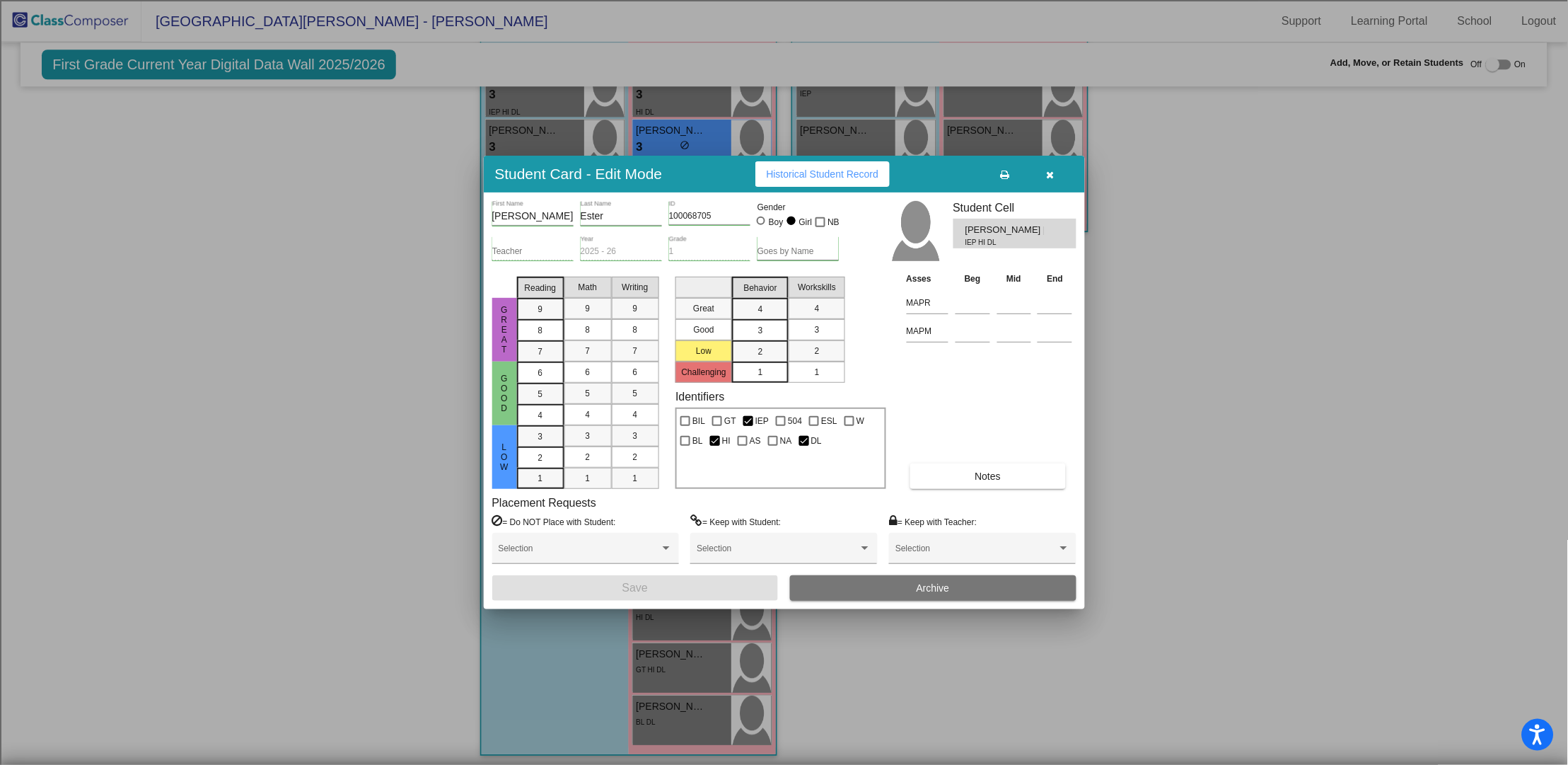
click at [1049, 177] on icon "button" at bounding box center [1051, 175] width 8 height 10
